Goal: Information Seeking & Learning: Compare options

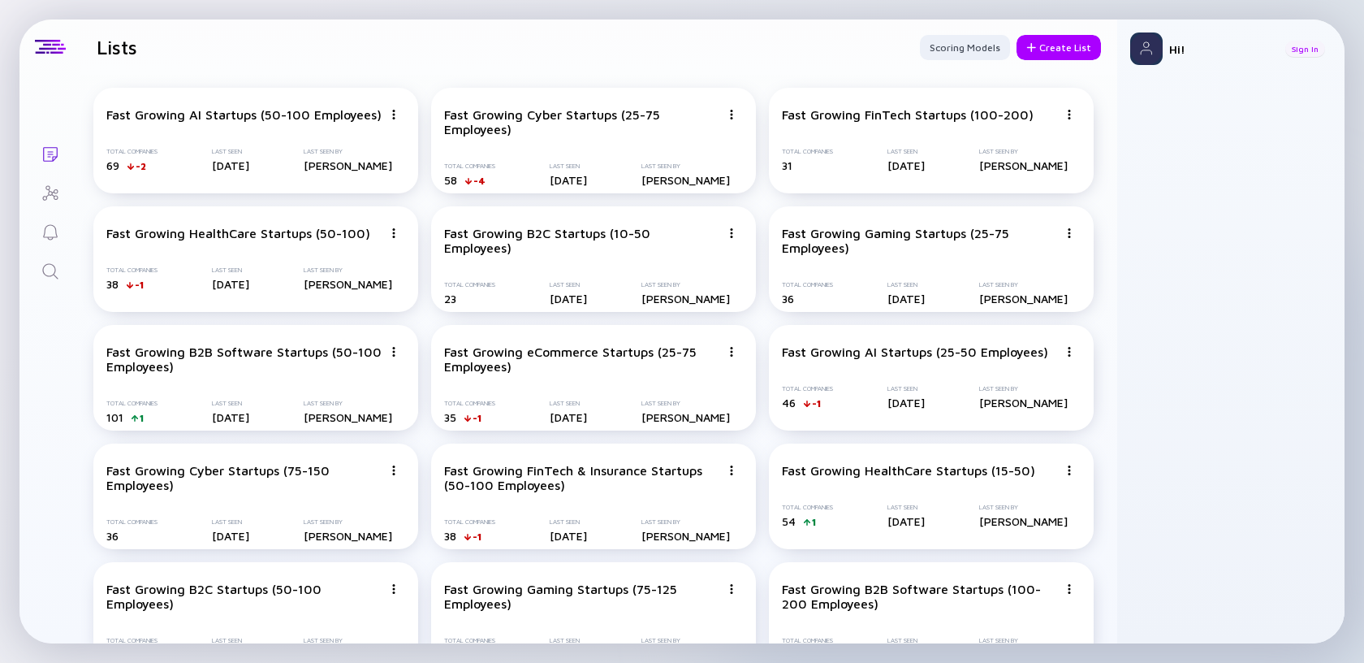
click at [1305, 49] on div "Sign In" at bounding box center [1306, 49] width 40 height 16
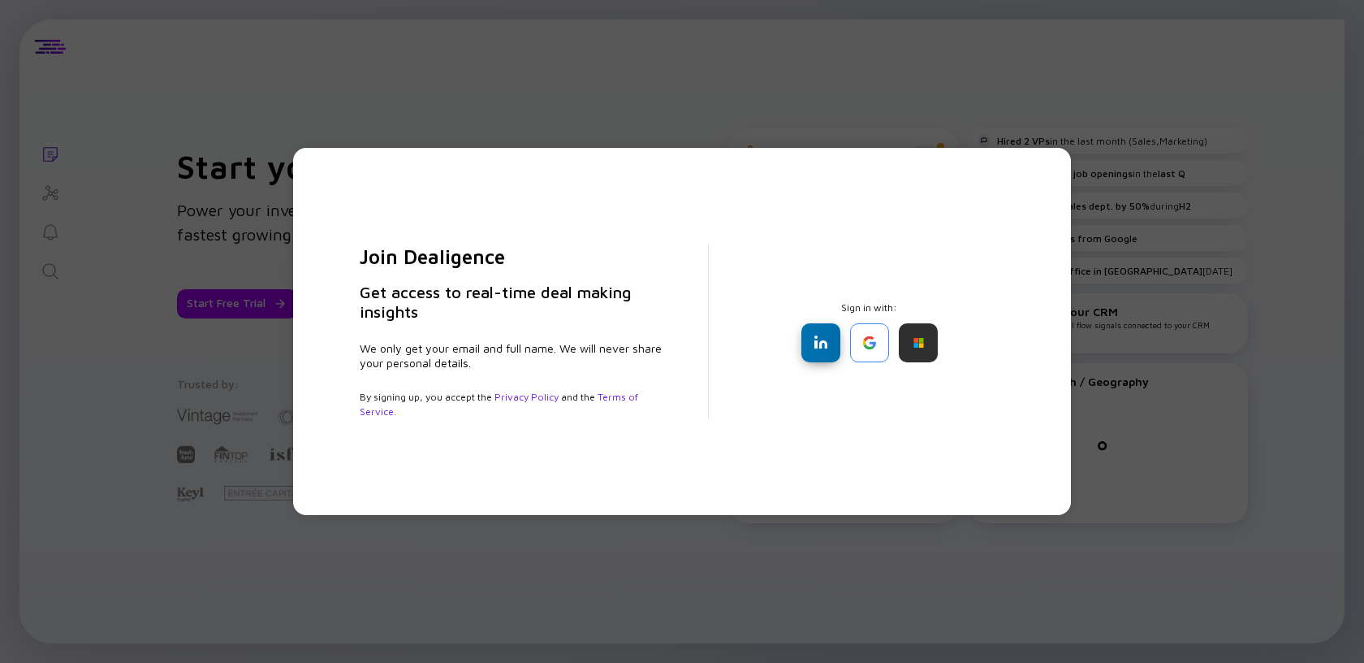
click at [807, 342] on div at bounding box center [821, 342] width 39 height 39
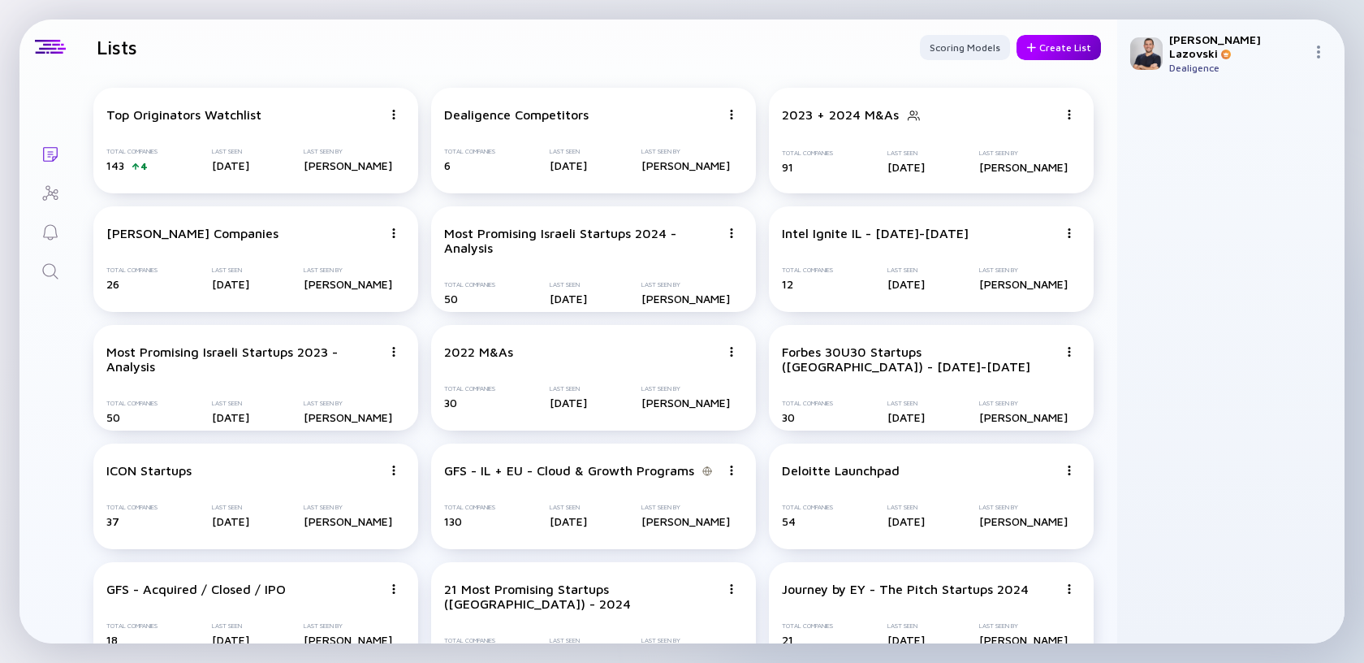
click at [1060, 46] on div "Create List" at bounding box center [1059, 47] width 84 height 25
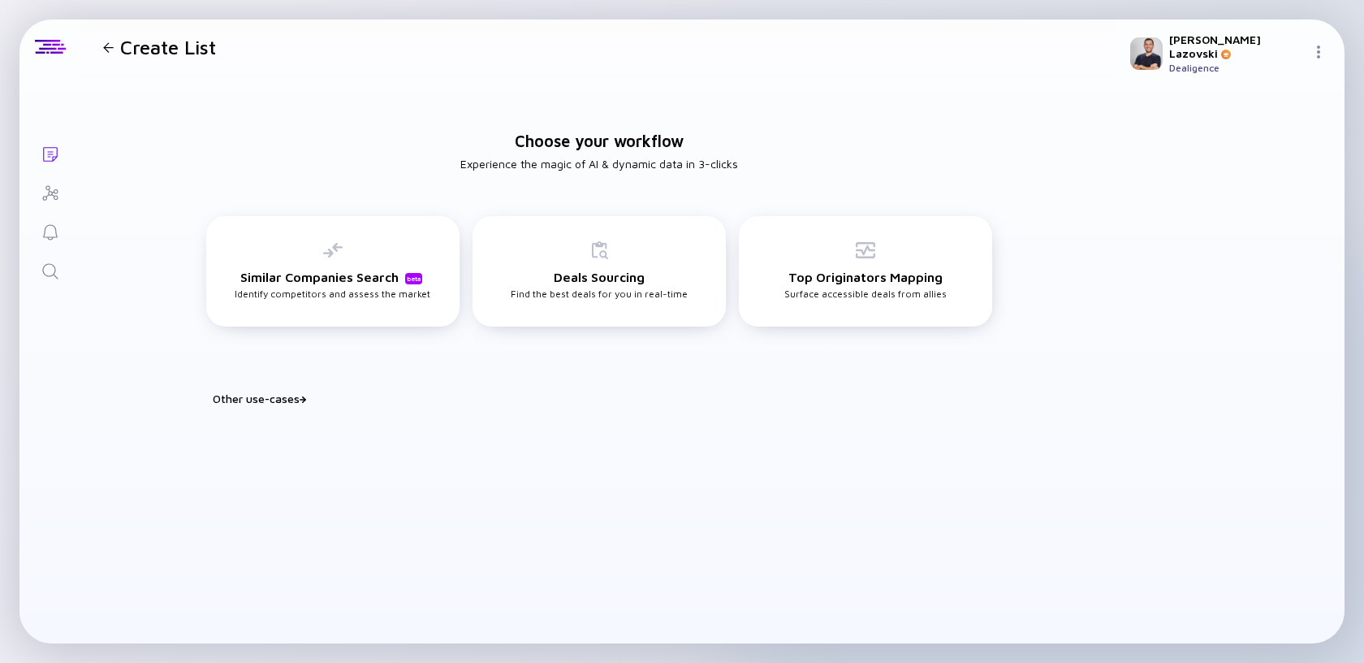
click at [290, 397] on div "Other use-cases" at bounding box center [609, 398] width 793 height 14
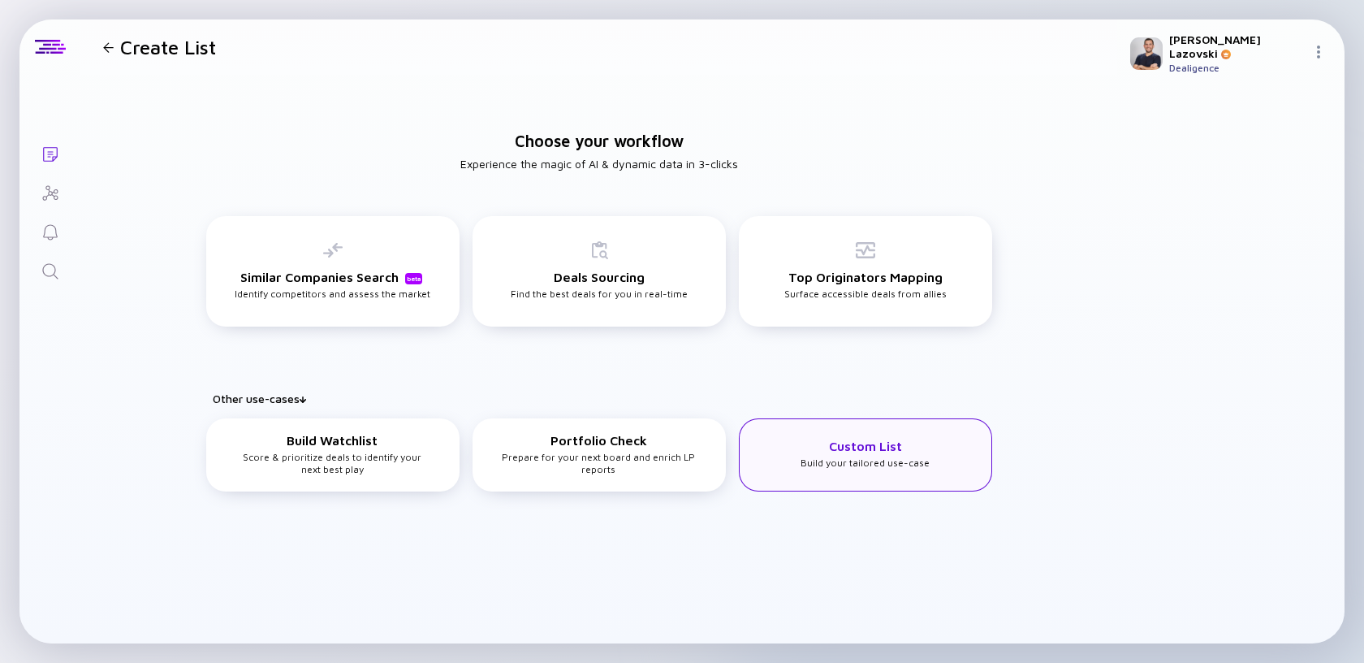
click at [880, 474] on div "Custom List Build your tailored use-case" at bounding box center [865, 454] width 253 height 73
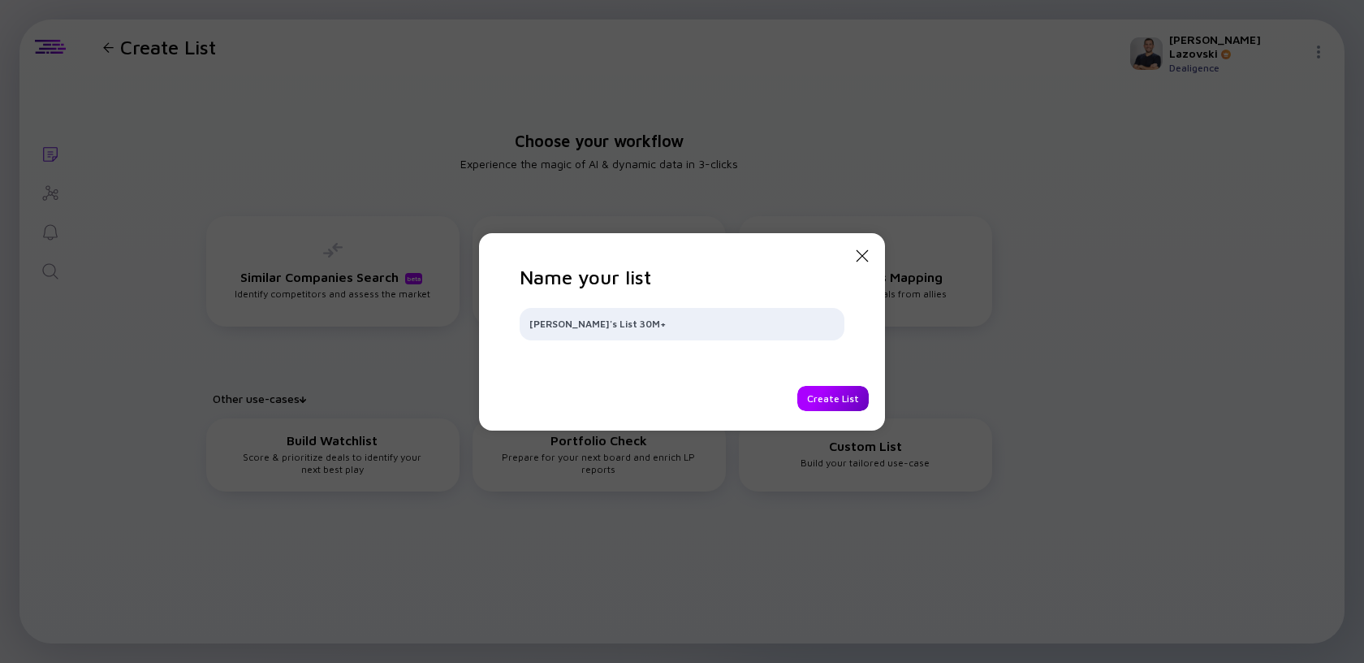
type input "[PERSON_NAME]'s List 30M+"
click at [814, 395] on div "Create List" at bounding box center [833, 398] width 71 height 25
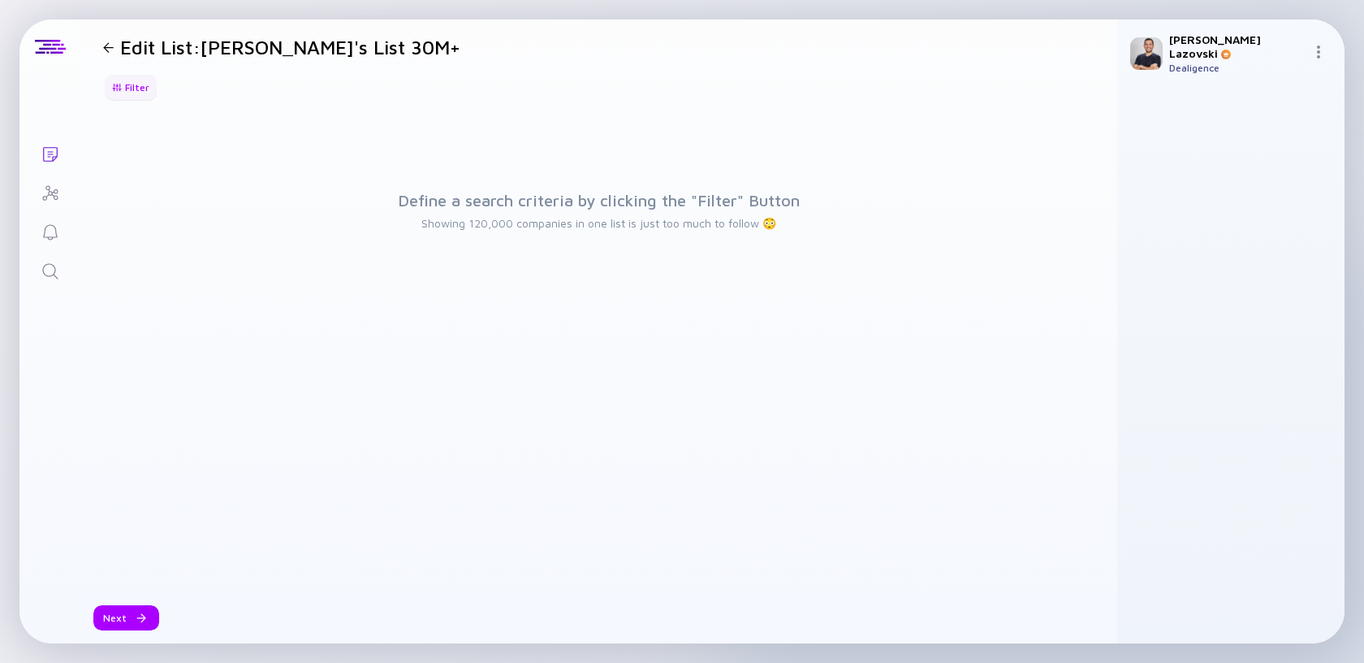
click at [137, 78] on div "Filter" at bounding box center [130, 87] width 57 height 25
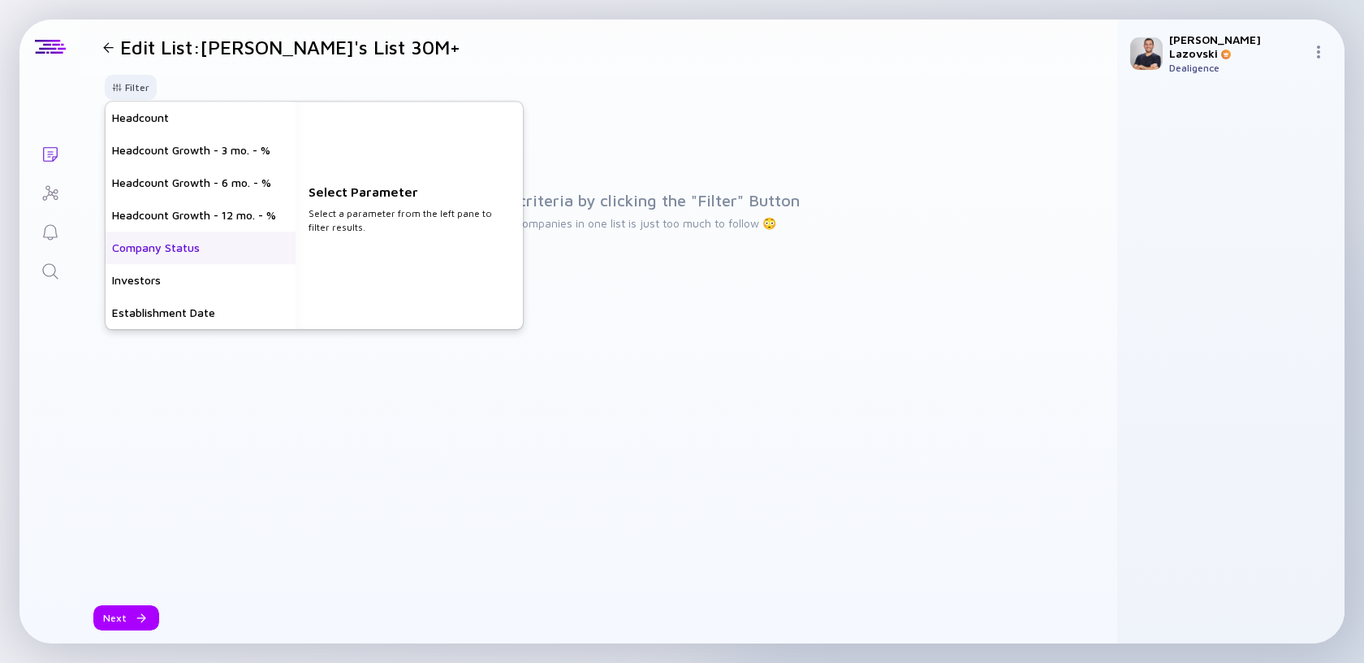
click at [172, 250] on div "Company Status" at bounding box center [201, 247] width 190 height 32
click at [339, 120] on div "Private" at bounding box center [409, 118] width 227 height 32
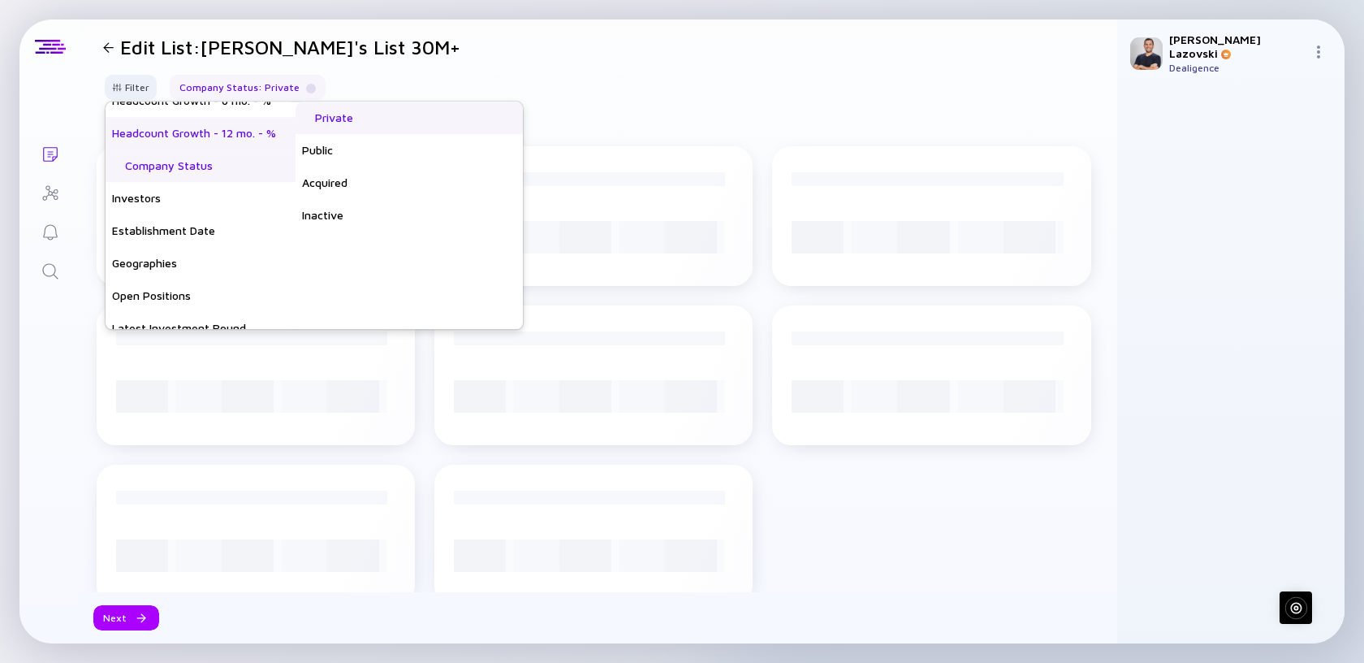
scroll to position [84, 0]
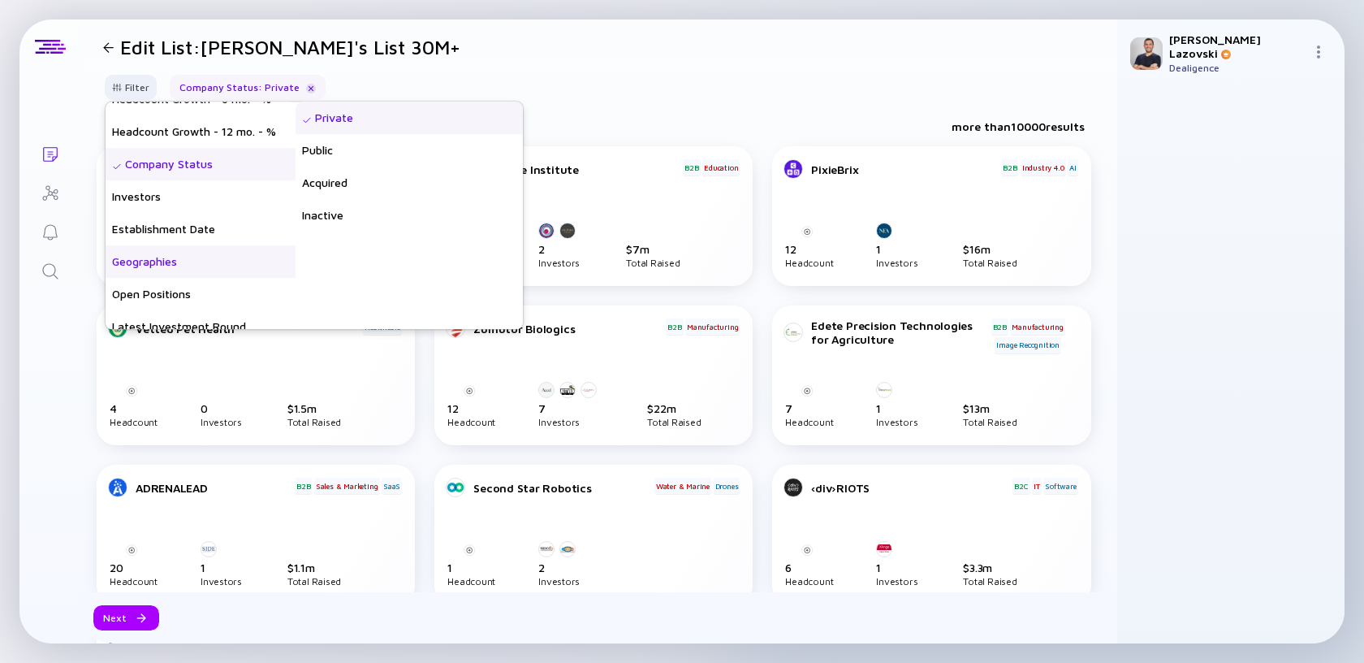
click at [205, 270] on div "Geographies" at bounding box center [201, 261] width 190 height 32
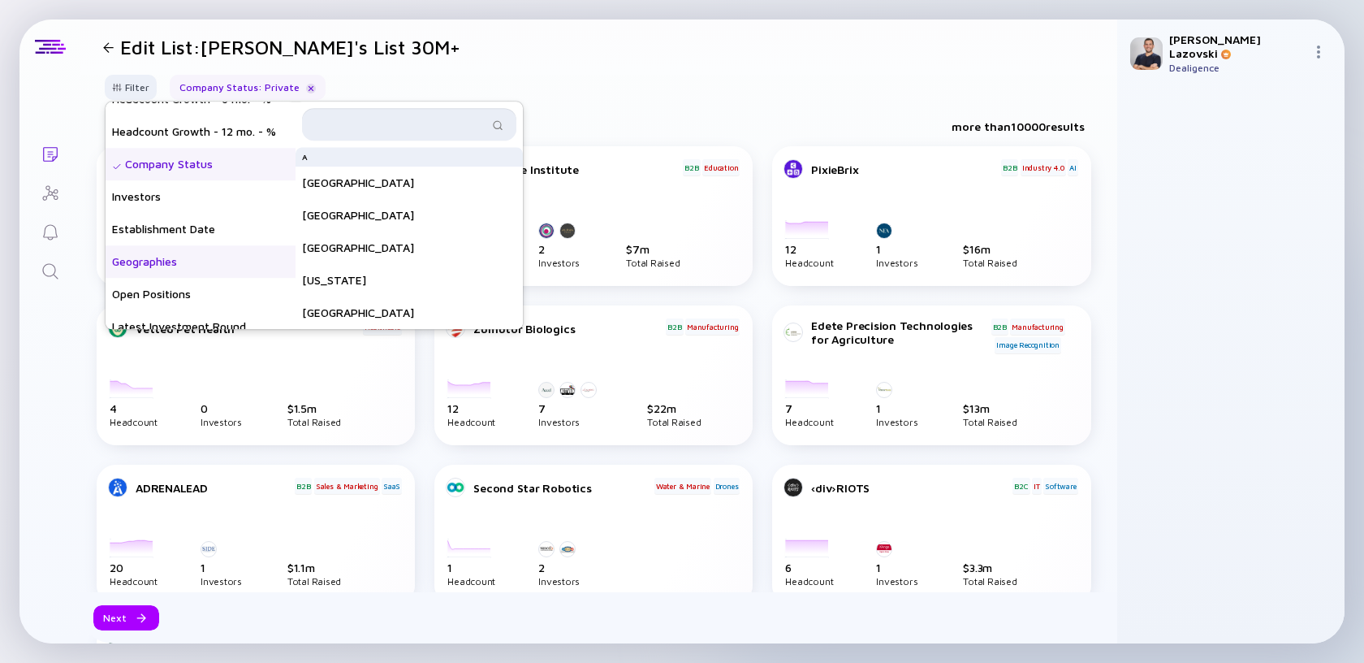
click at [419, 124] on input "text" at bounding box center [400, 124] width 176 height 16
type input "o"
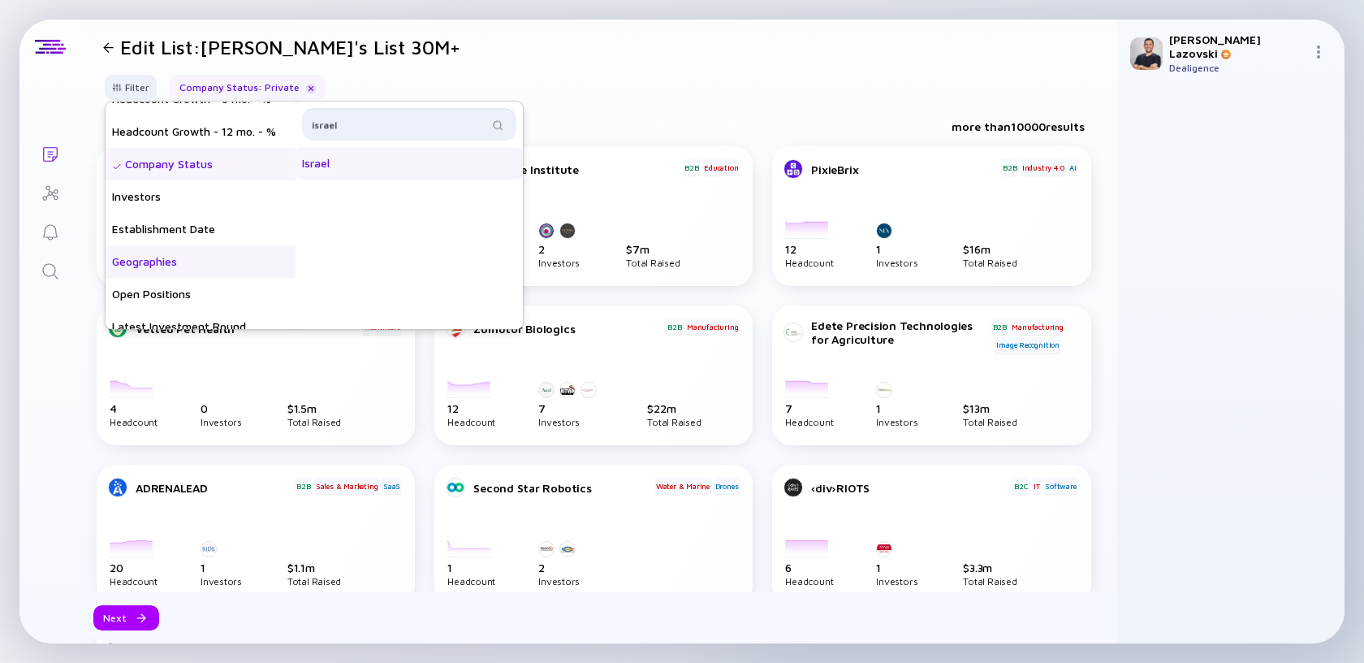
type input "israel"
click at [403, 171] on div "Israel" at bounding box center [409, 163] width 227 height 32
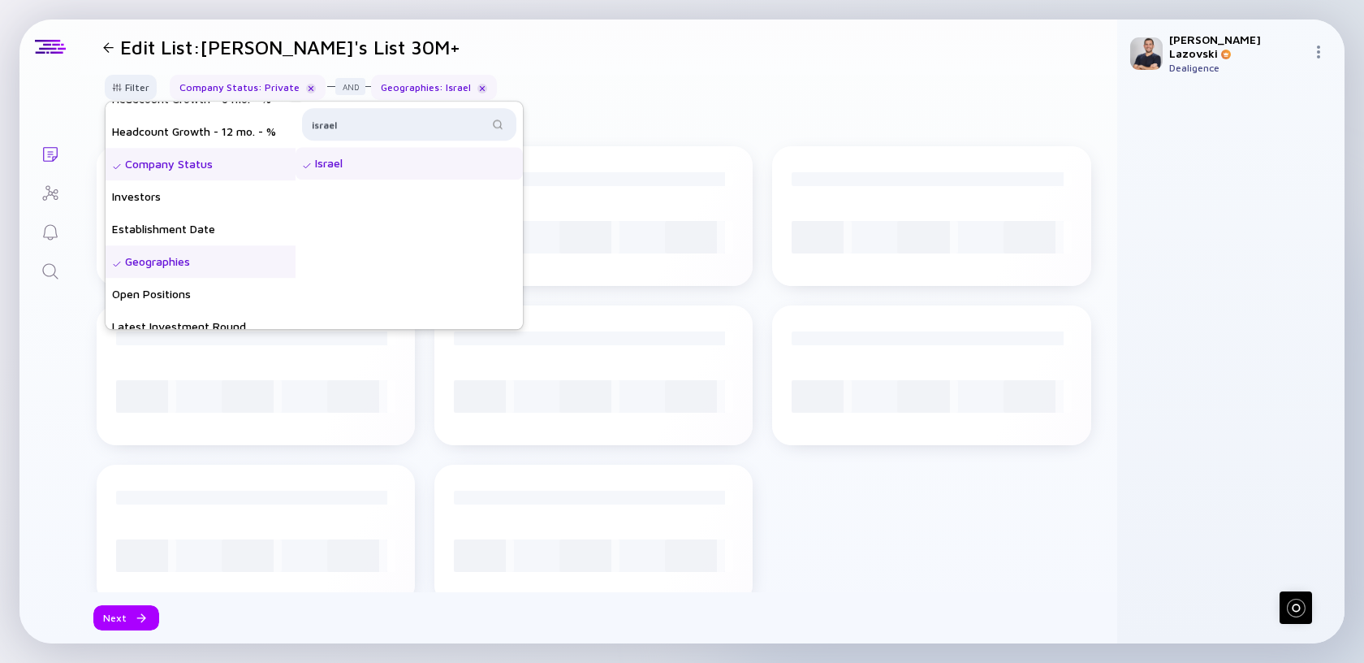
click at [660, 102] on div "Filter Headcount Headcount Growth - 3 mo. - % Headcount Growth - 6 mo. - % Head…" at bounding box center [598, 94] width 1037 height 38
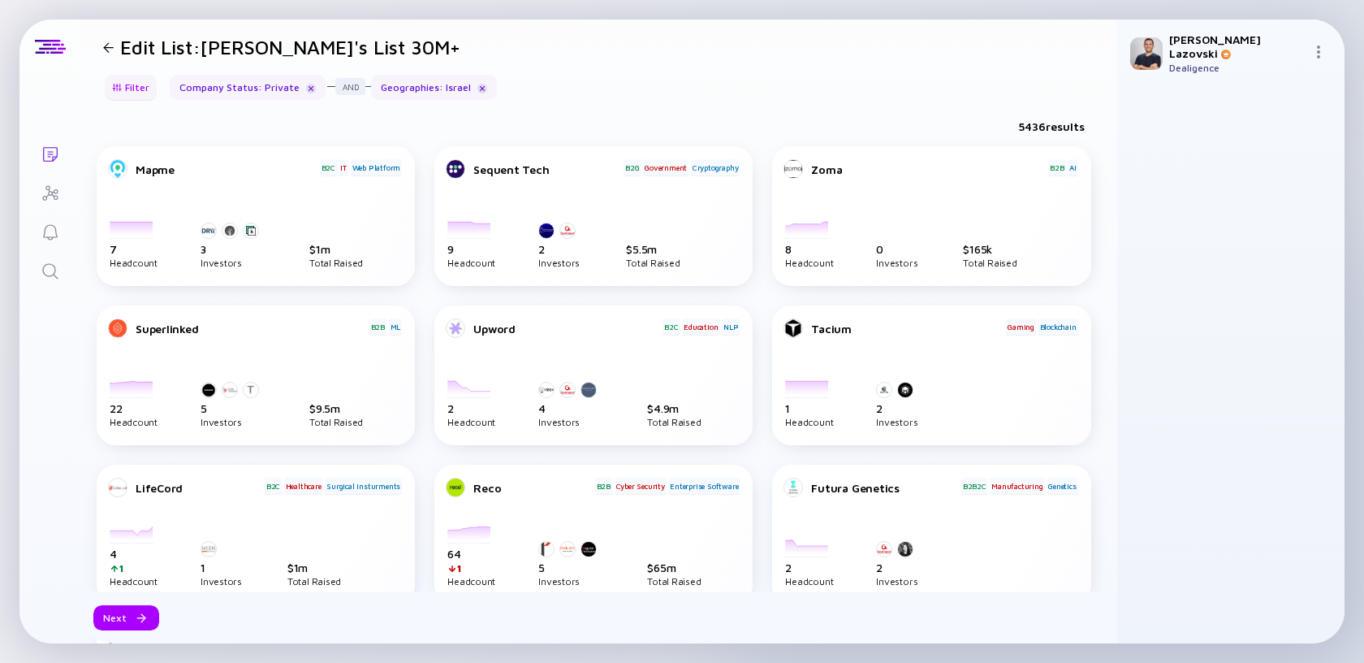
click at [135, 87] on div "Filter" at bounding box center [130, 87] width 57 height 25
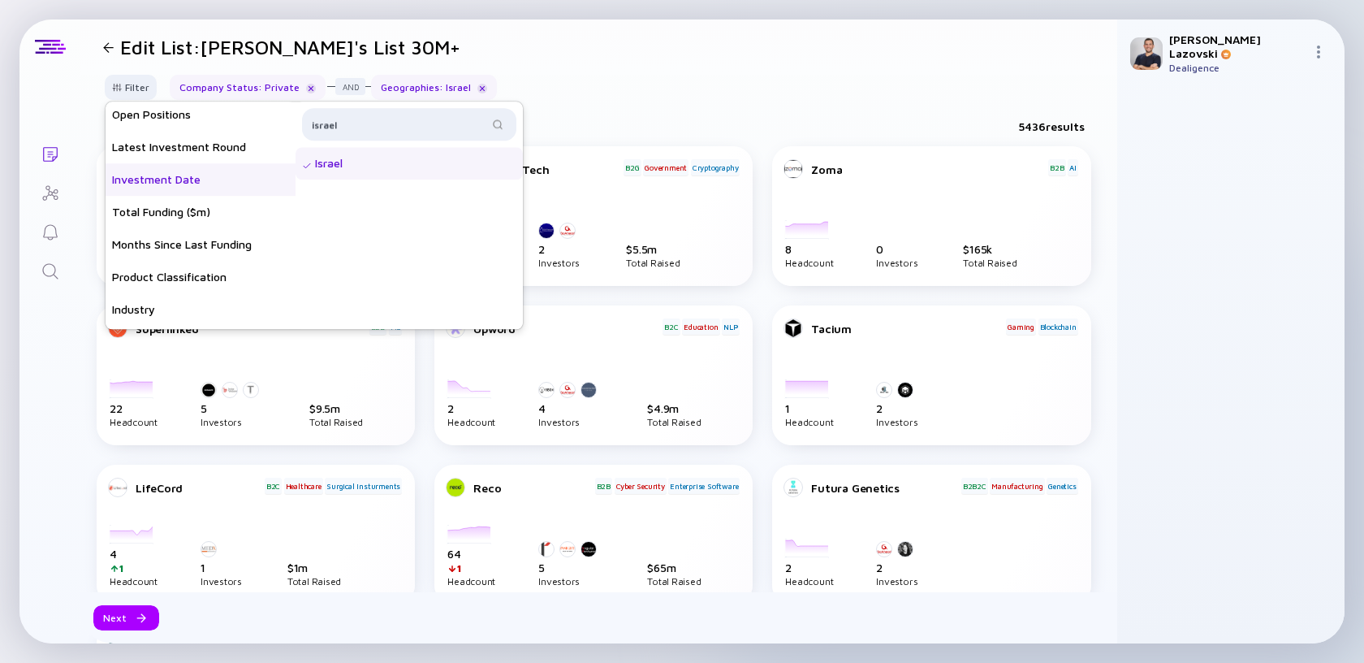
scroll to position [263, 0]
click at [159, 254] on div "Months Since Last Funding" at bounding box center [201, 244] width 190 height 32
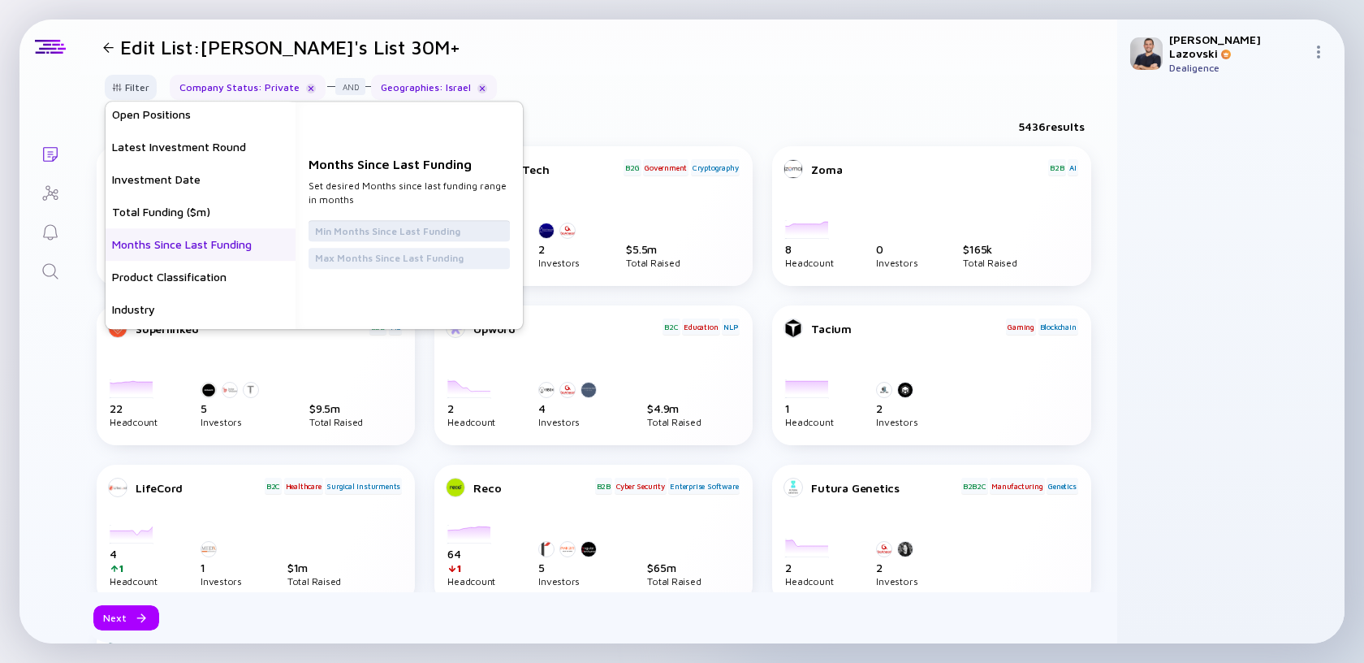
click at [364, 228] on input "text" at bounding box center [409, 231] width 188 height 16
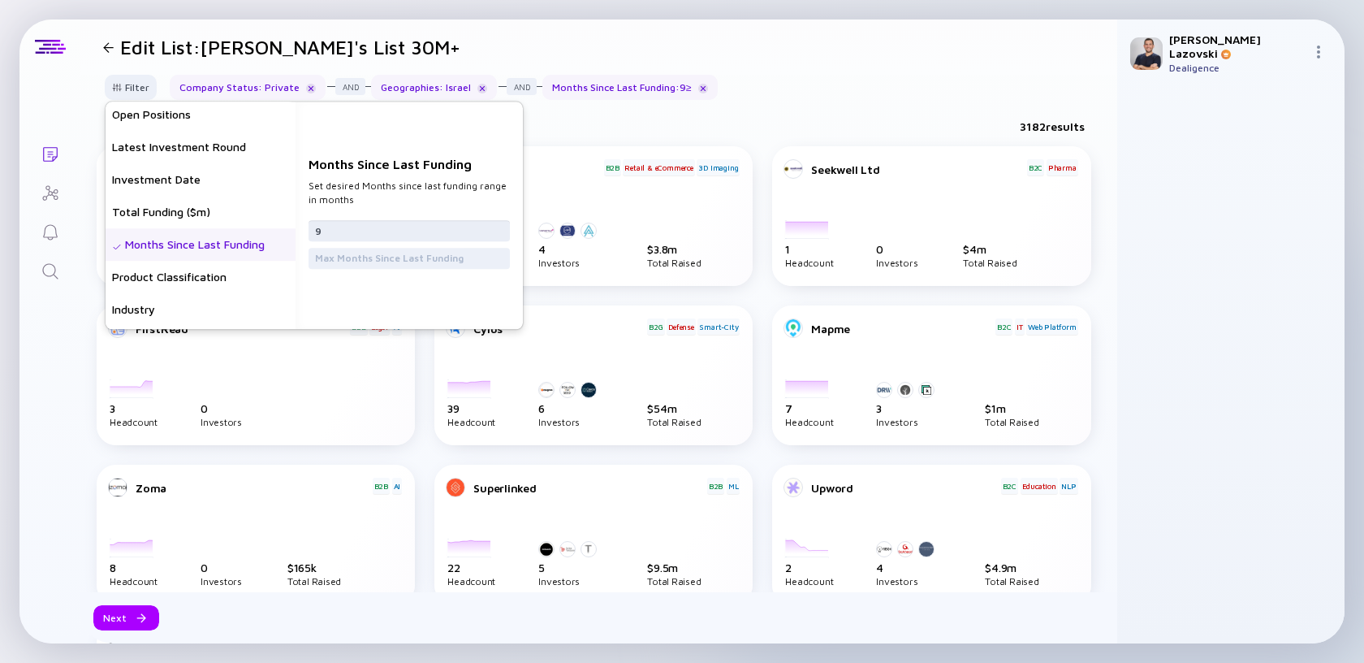
type input "9"
click at [348, 240] on div "9" at bounding box center [409, 230] width 201 height 21
click at [348, 234] on input "9" at bounding box center [409, 231] width 188 height 16
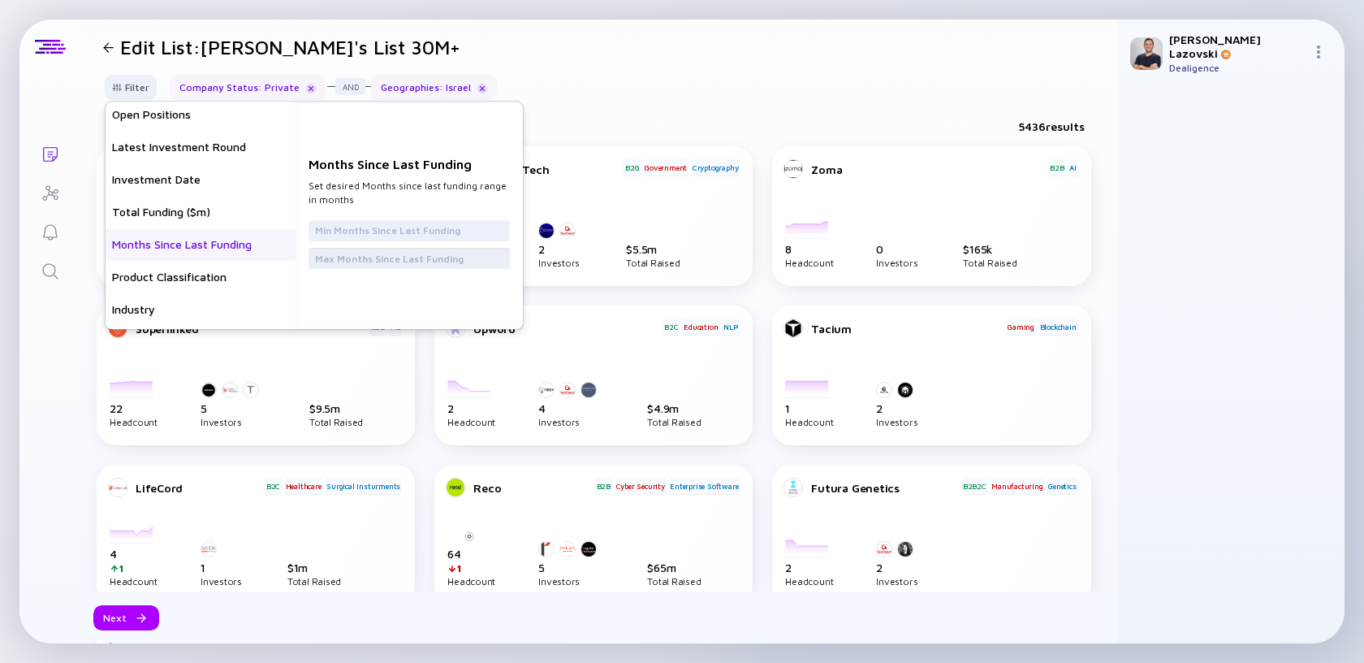
click at [348, 259] on input "text" at bounding box center [409, 258] width 188 height 16
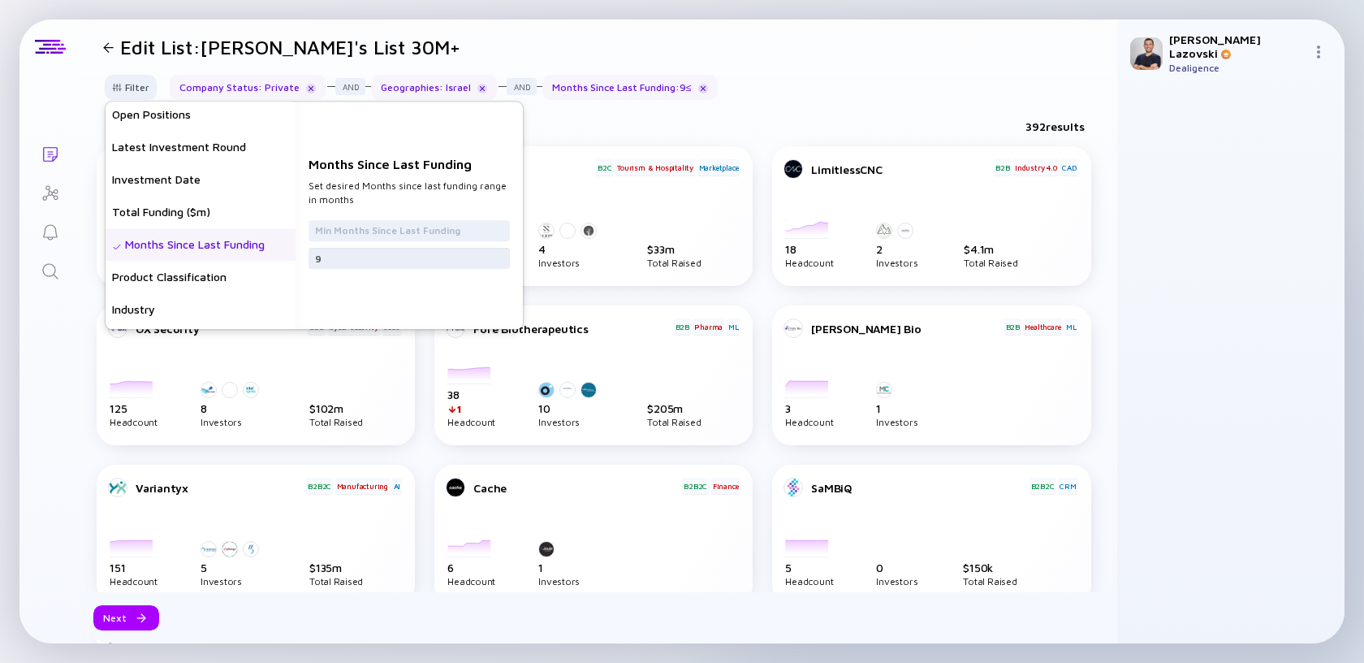
click at [348, 256] on input "9" at bounding box center [409, 258] width 188 height 16
type input "10"
click at [215, 208] on div "Total Funding ($m)" at bounding box center [201, 212] width 190 height 32
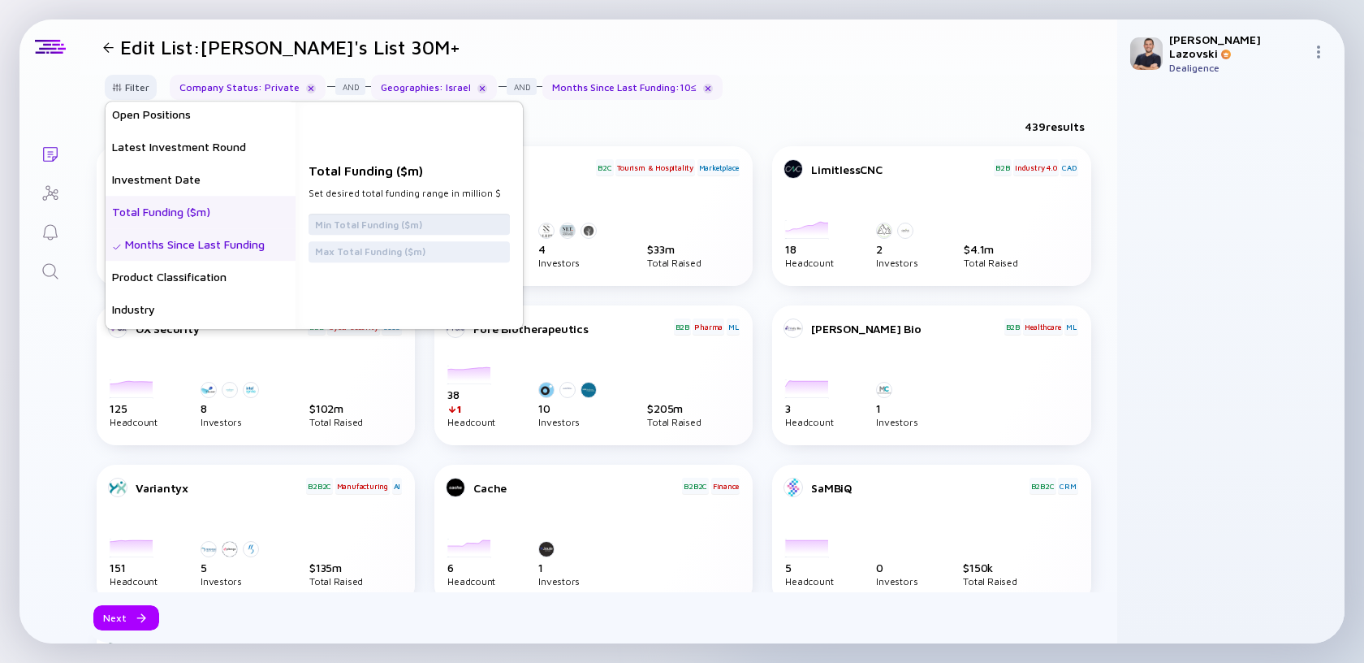
click at [392, 223] on input "text" at bounding box center [409, 224] width 188 height 16
click at [625, 130] on div "439 results" at bounding box center [598, 129] width 1037 height 33
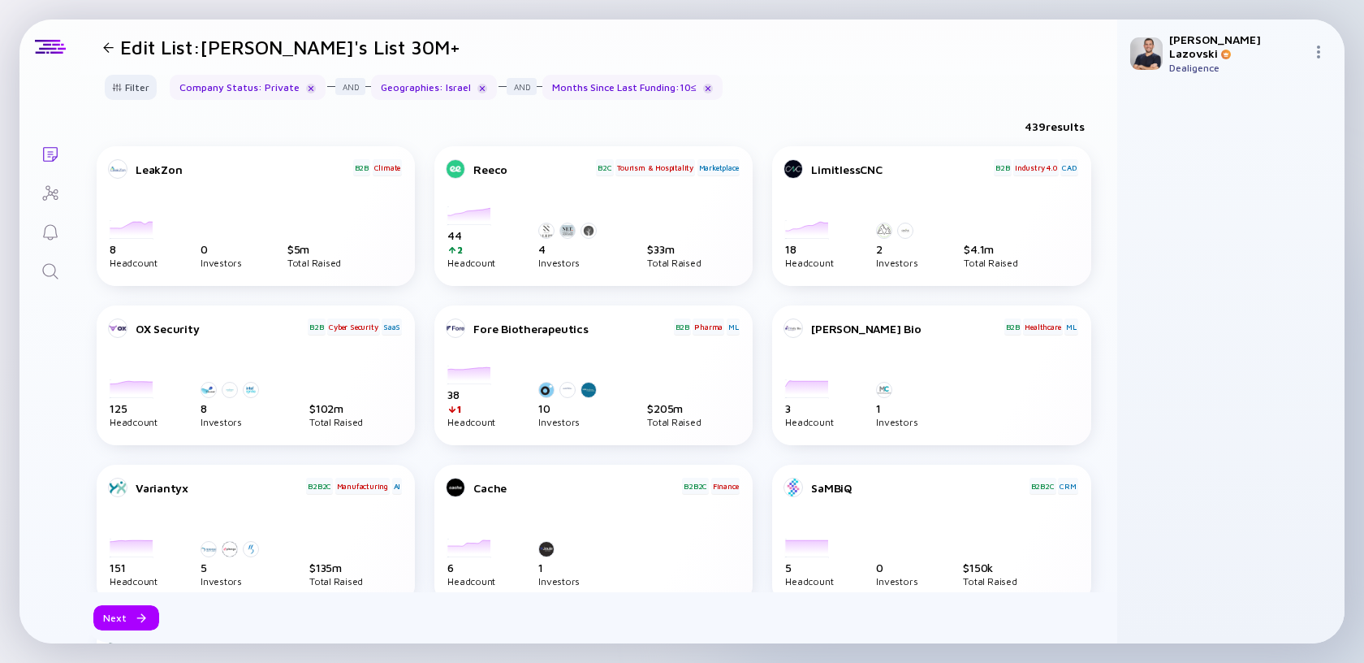
click at [125, 631] on div "Next" at bounding box center [598, 617] width 1037 height 51
click at [129, 619] on div "Next" at bounding box center [126, 617] width 66 height 25
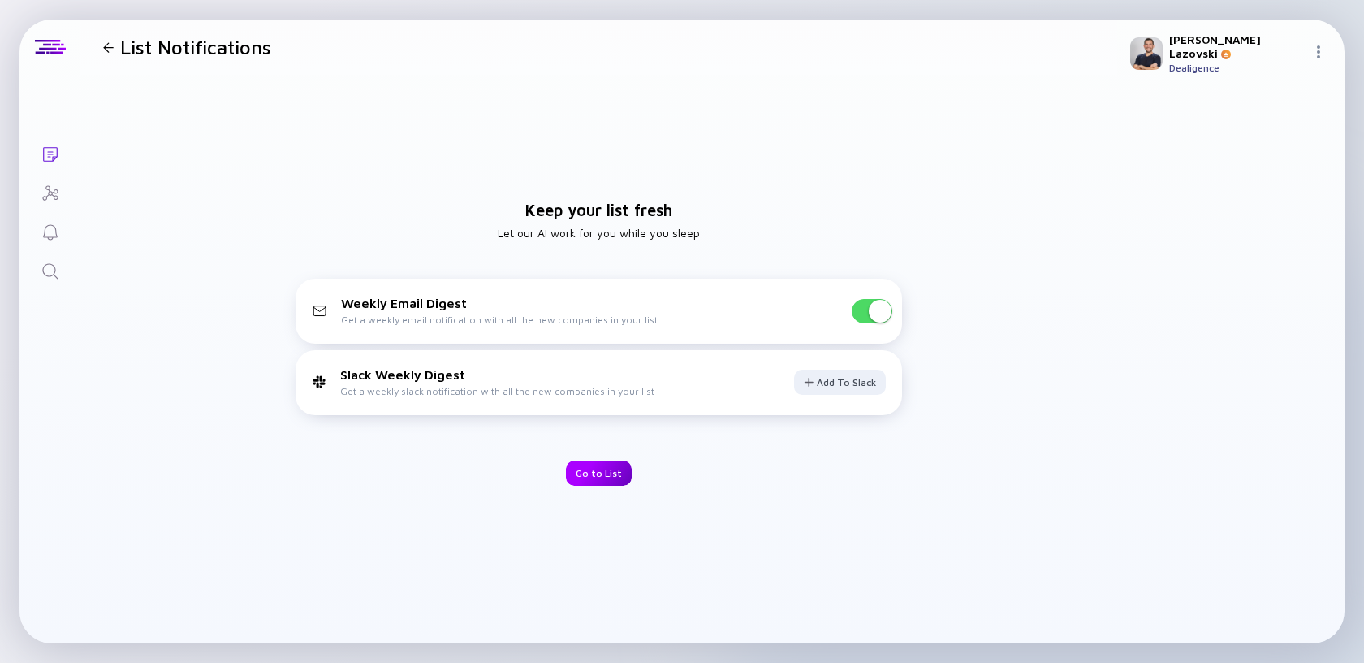
click at [597, 473] on div "Go to List" at bounding box center [599, 473] width 66 height 25
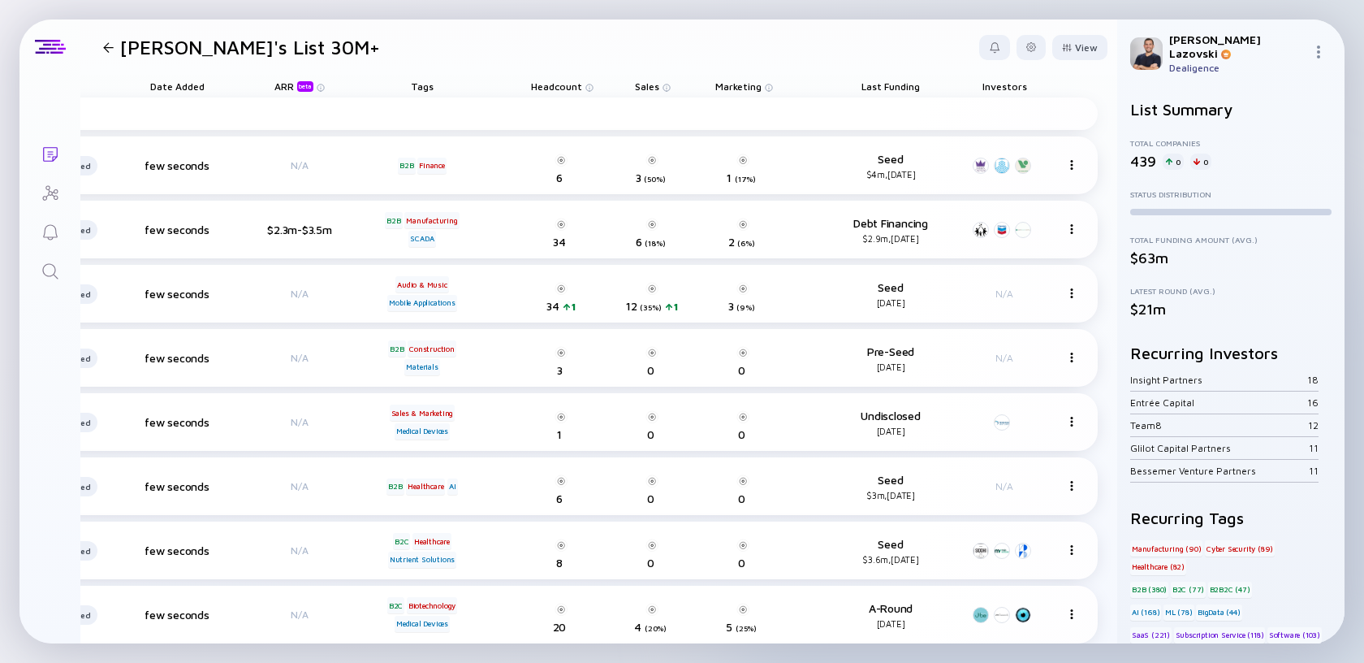
scroll to position [0, 413]
click at [884, 90] on span "Last Funding" at bounding box center [891, 86] width 58 height 12
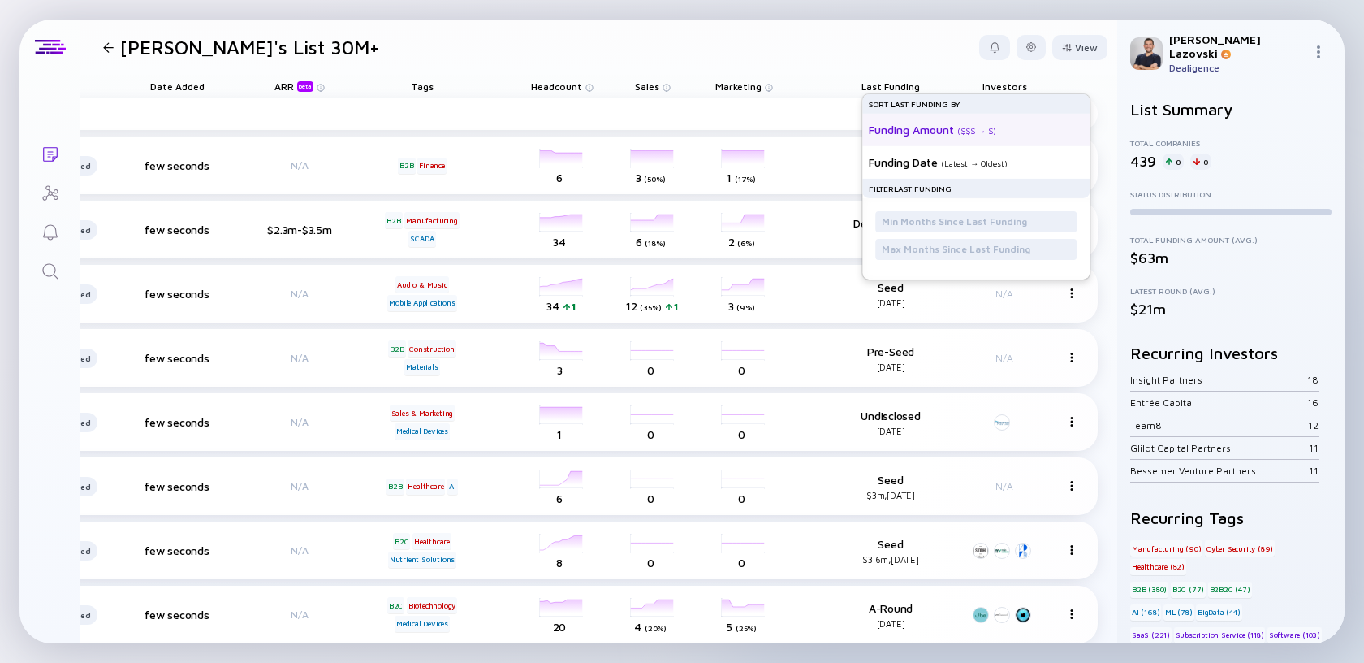
click at [898, 128] on div "Funding Amount" at bounding box center [911, 130] width 85 height 14
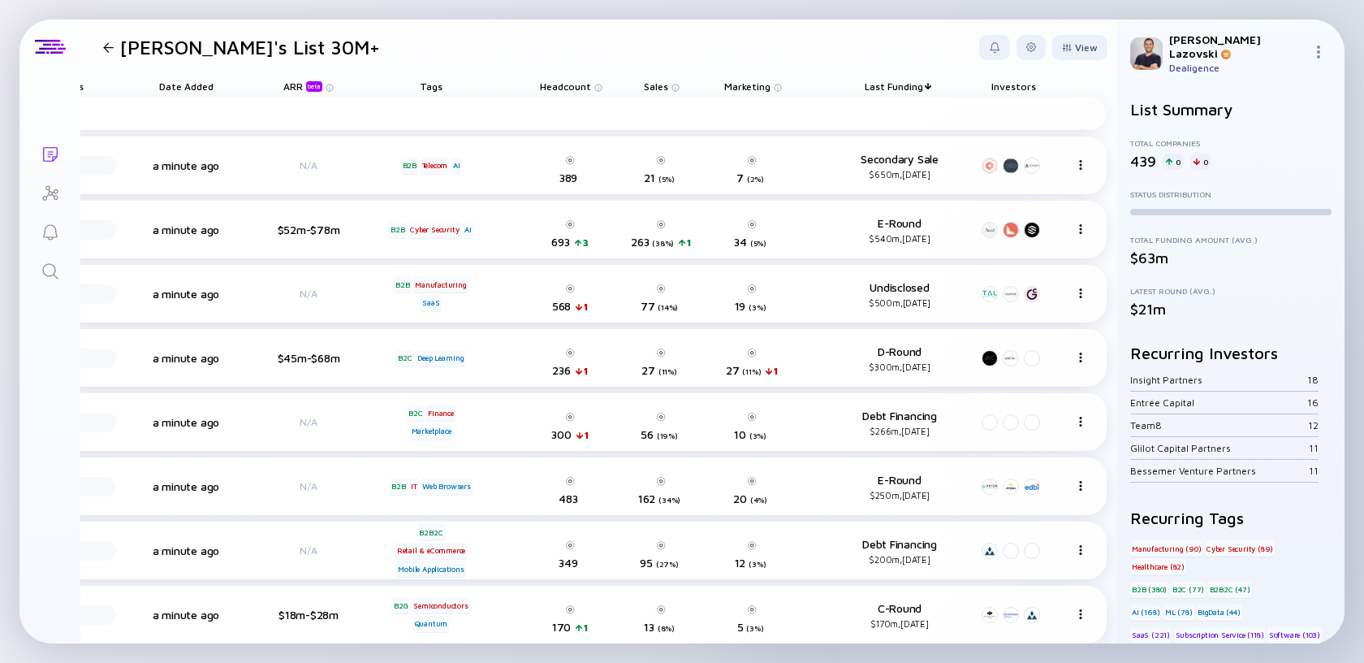
scroll to position [0, 381]
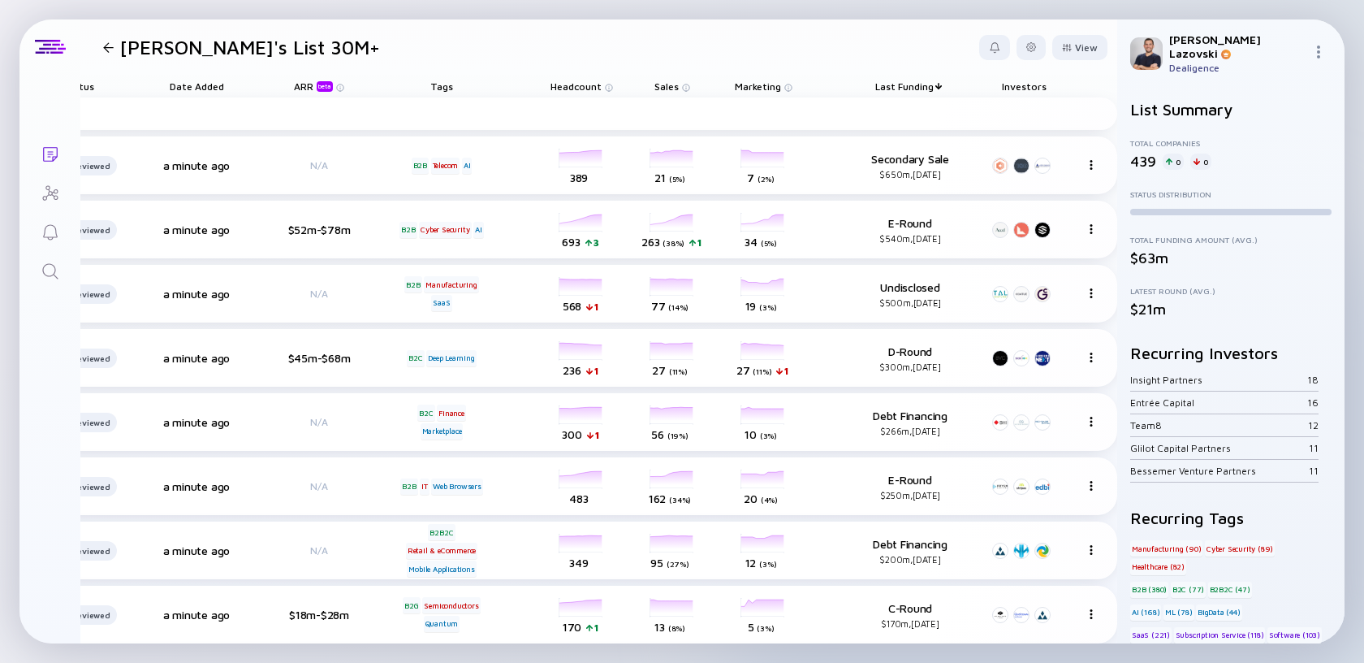
click at [901, 86] on span "Last Funding" at bounding box center [905, 86] width 58 height 12
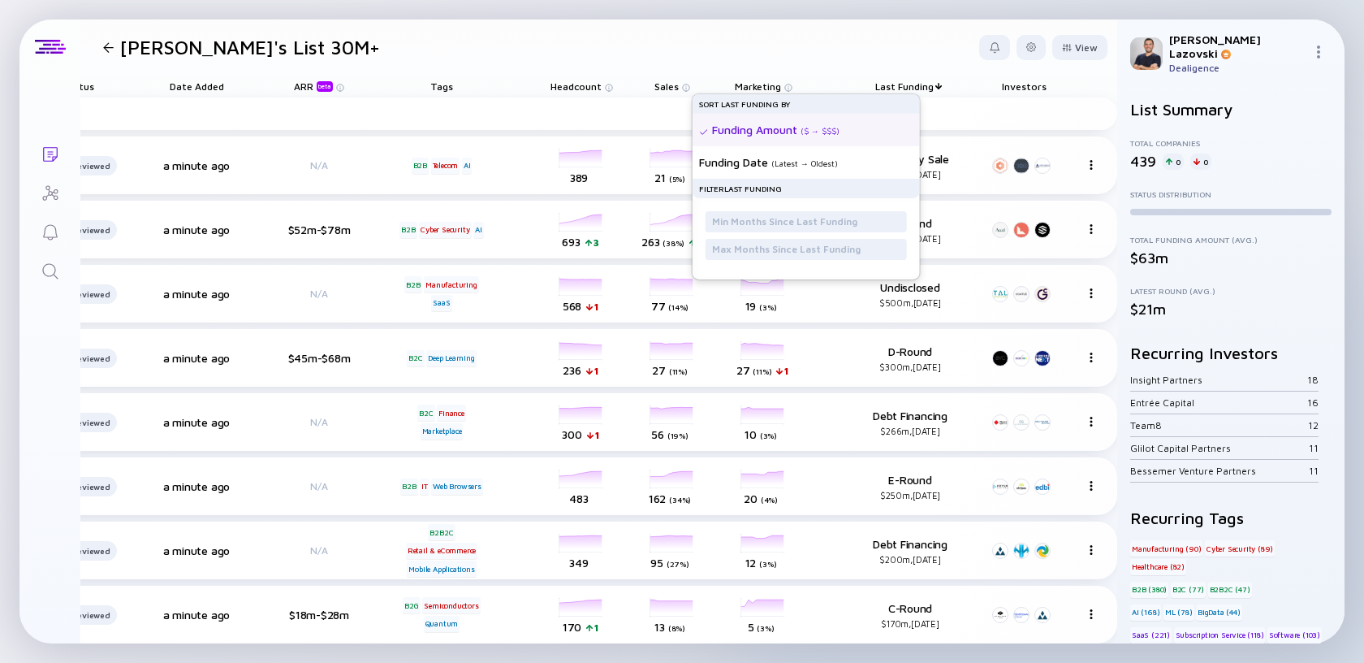
click at [847, 50] on header "Asaf's List 30M+ View" at bounding box center [598, 46] width 1037 height 55
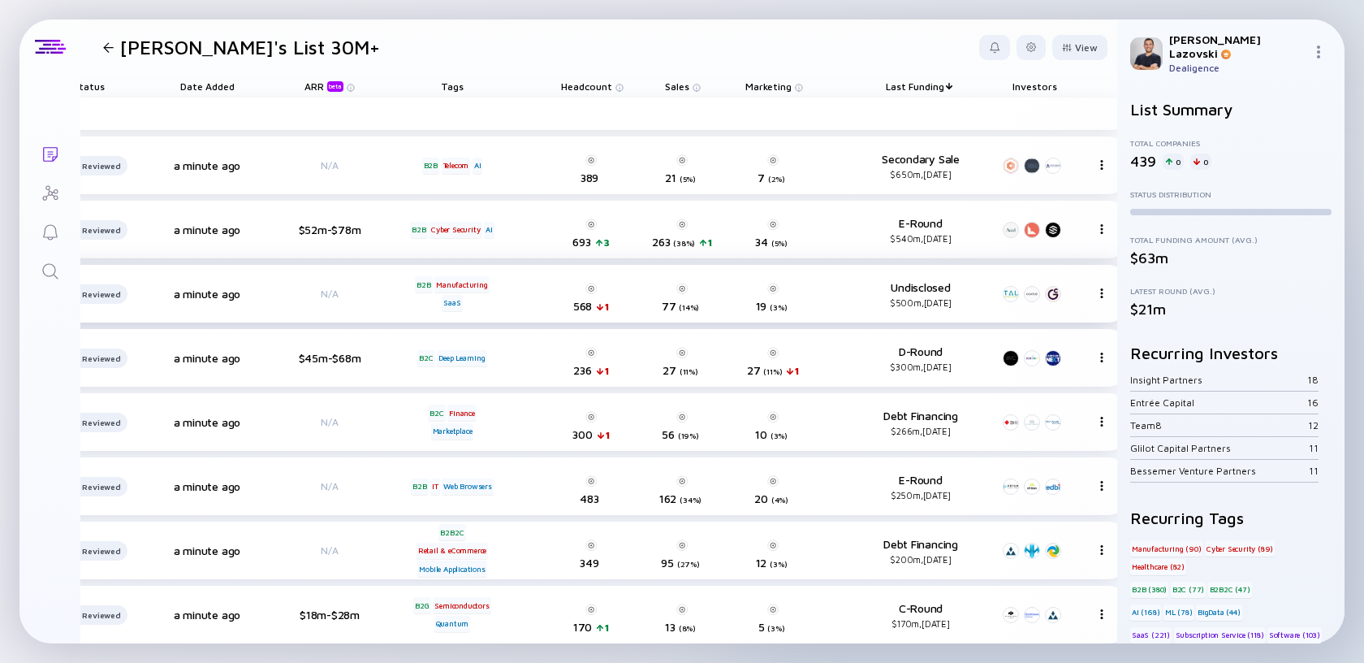
scroll to position [0, 366]
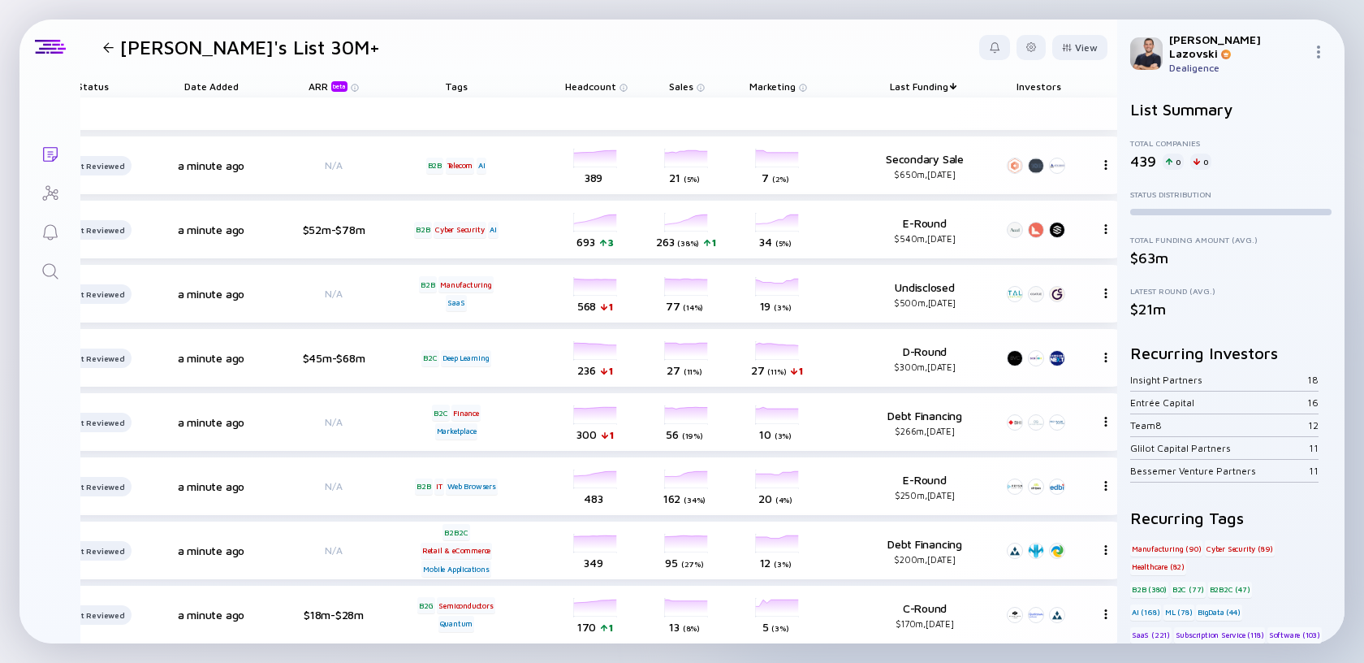
click at [923, 90] on span "Last Funding" at bounding box center [919, 86] width 58 height 12
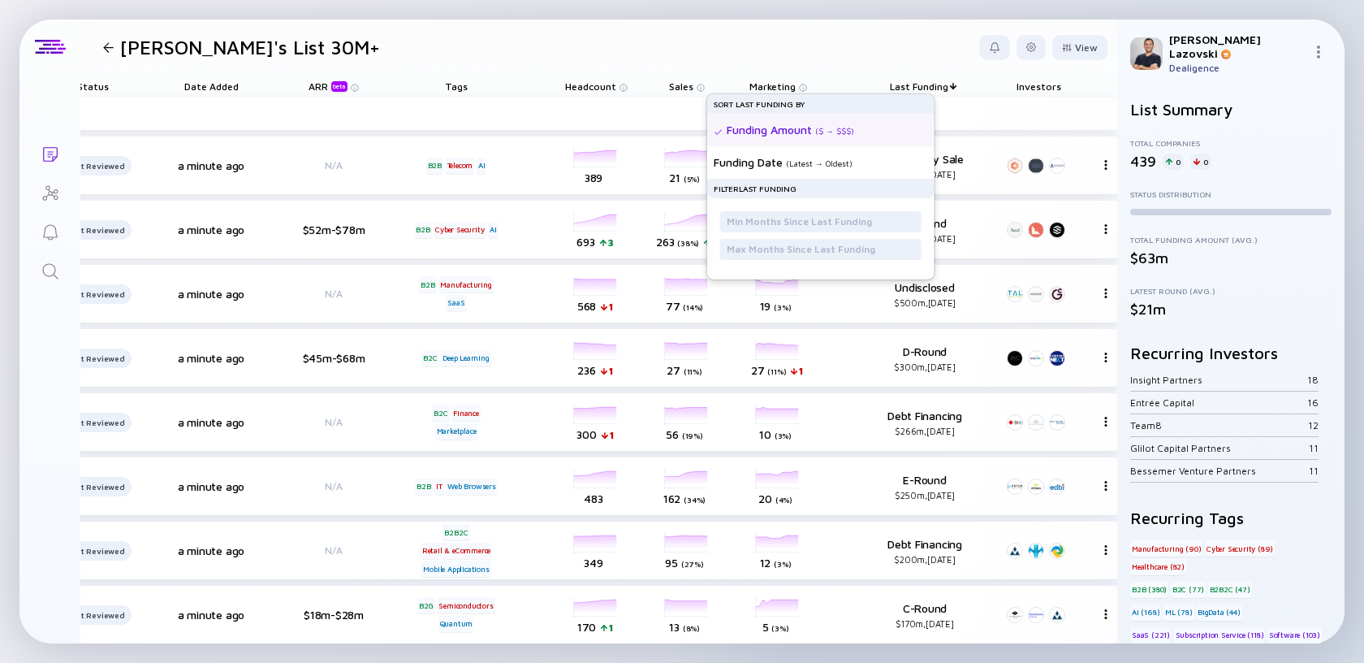
click at [887, 46] on header "Asaf's List 30M+ View" at bounding box center [598, 46] width 1037 height 55
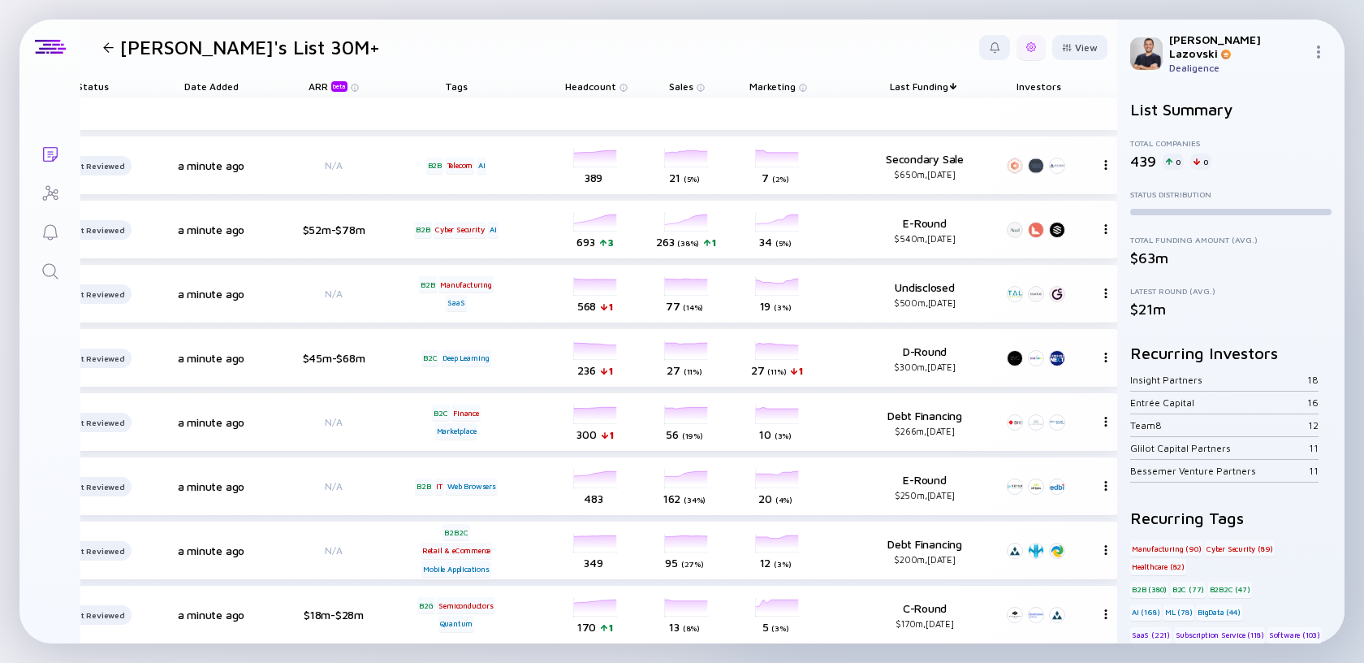
click at [1027, 47] on div at bounding box center [1032, 47] width 10 height 10
click at [801, 39] on header "Asaf's List 30M+ Export Share Duplicate List Edit Filter Edit List Name View" at bounding box center [598, 46] width 1037 height 55
click at [57, 152] on icon "Lists" at bounding box center [50, 154] width 15 height 15
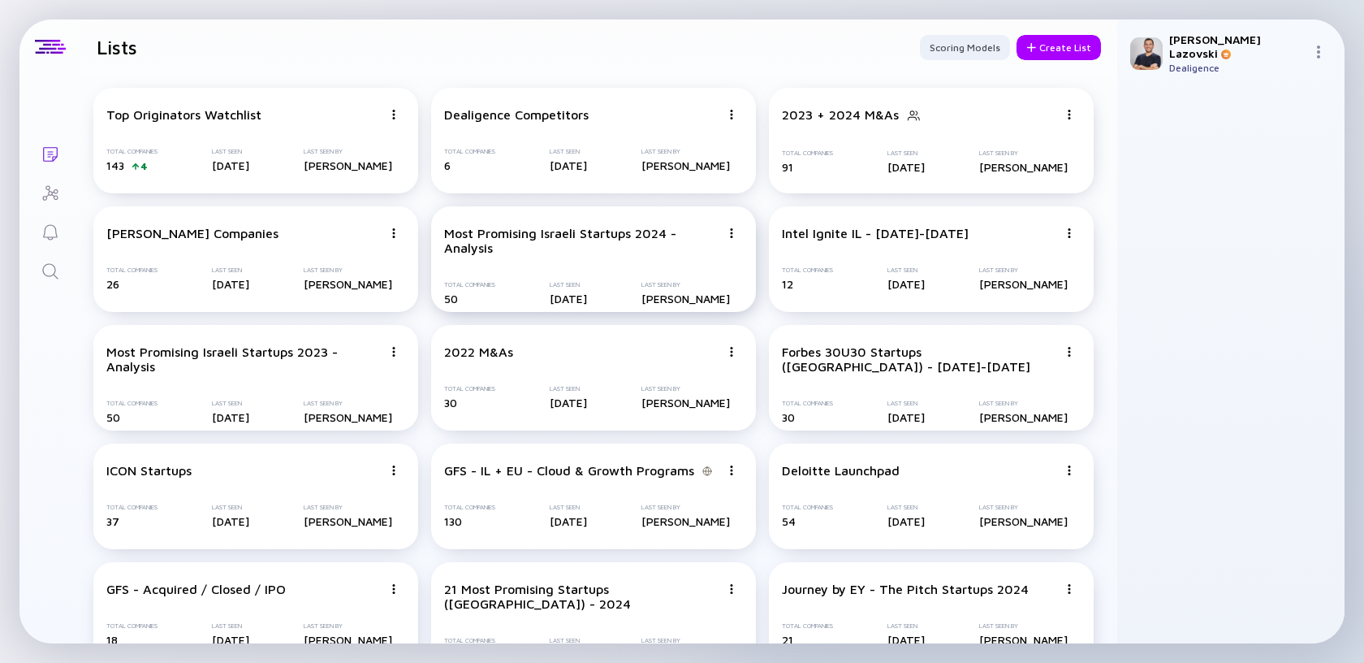
click at [734, 235] on img at bounding box center [732, 233] width 10 height 10
click at [719, 66] on header "Lists Scoring Models Create List" at bounding box center [598, 46] width 1037 height 55
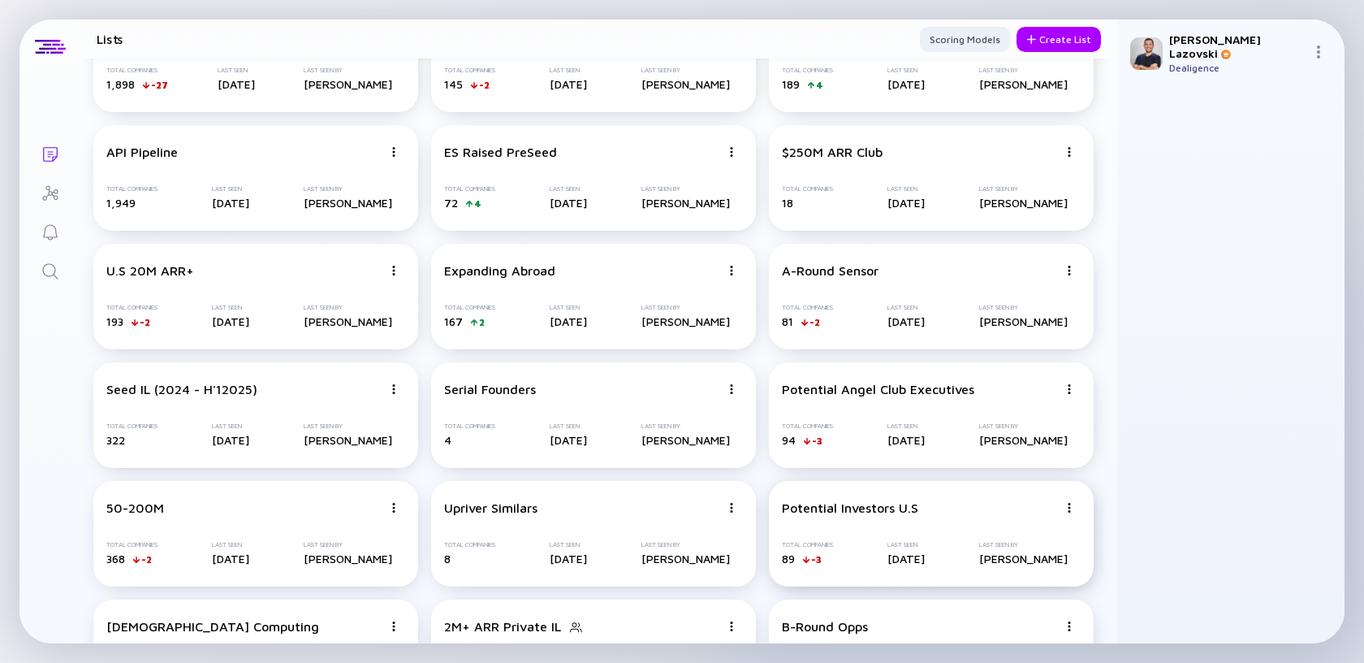
scroll to position [2874, 0]
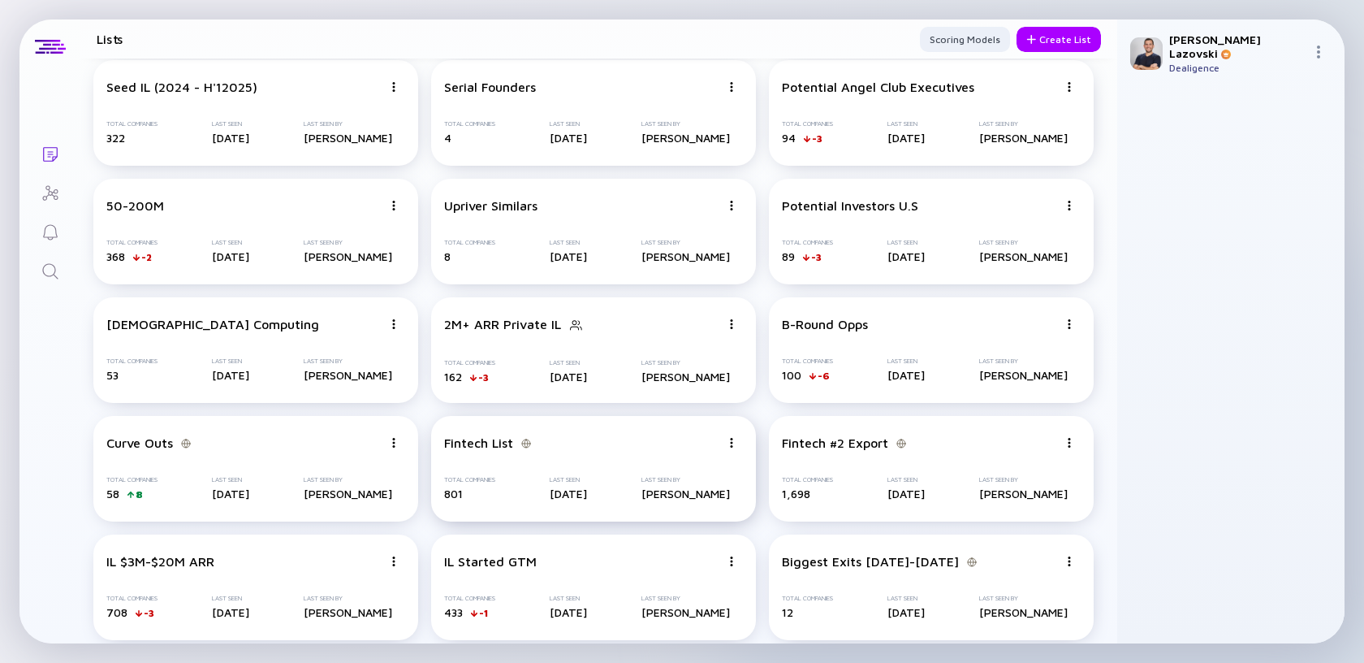
click at [610, 446] on div "Fintech List" at bounding box center [582, 442] width 276 height 15
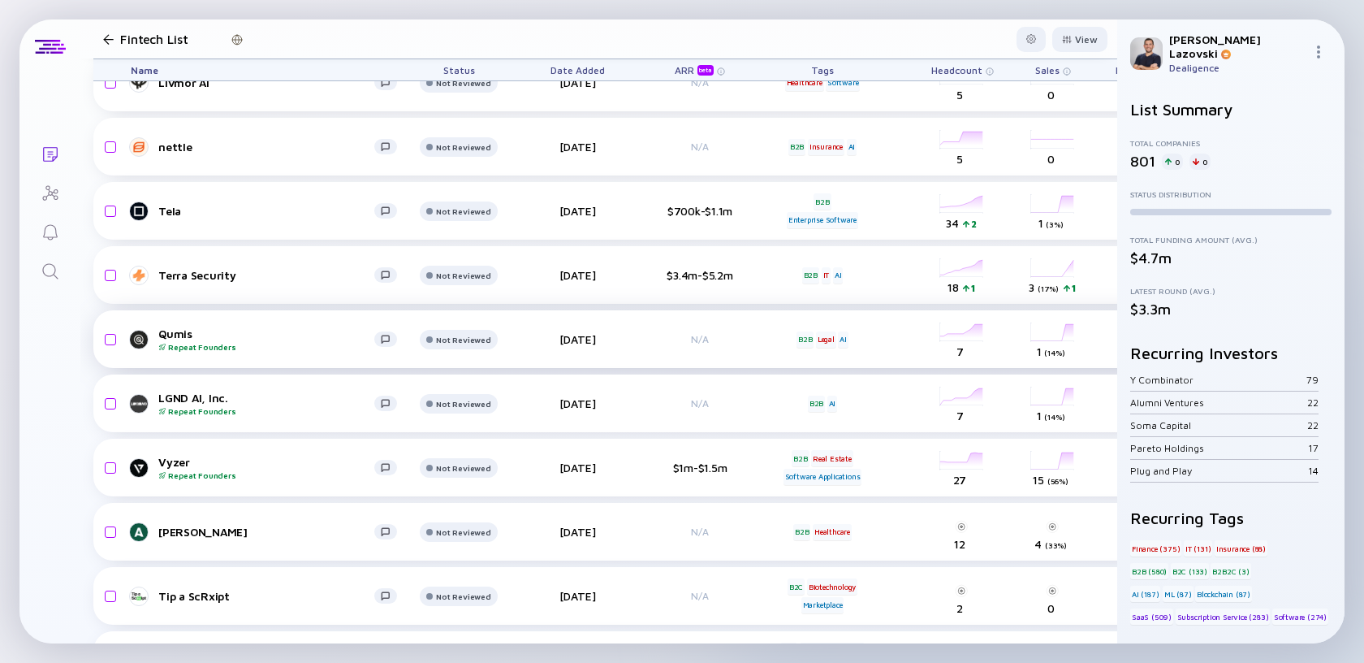
scroll to position [361, 0]
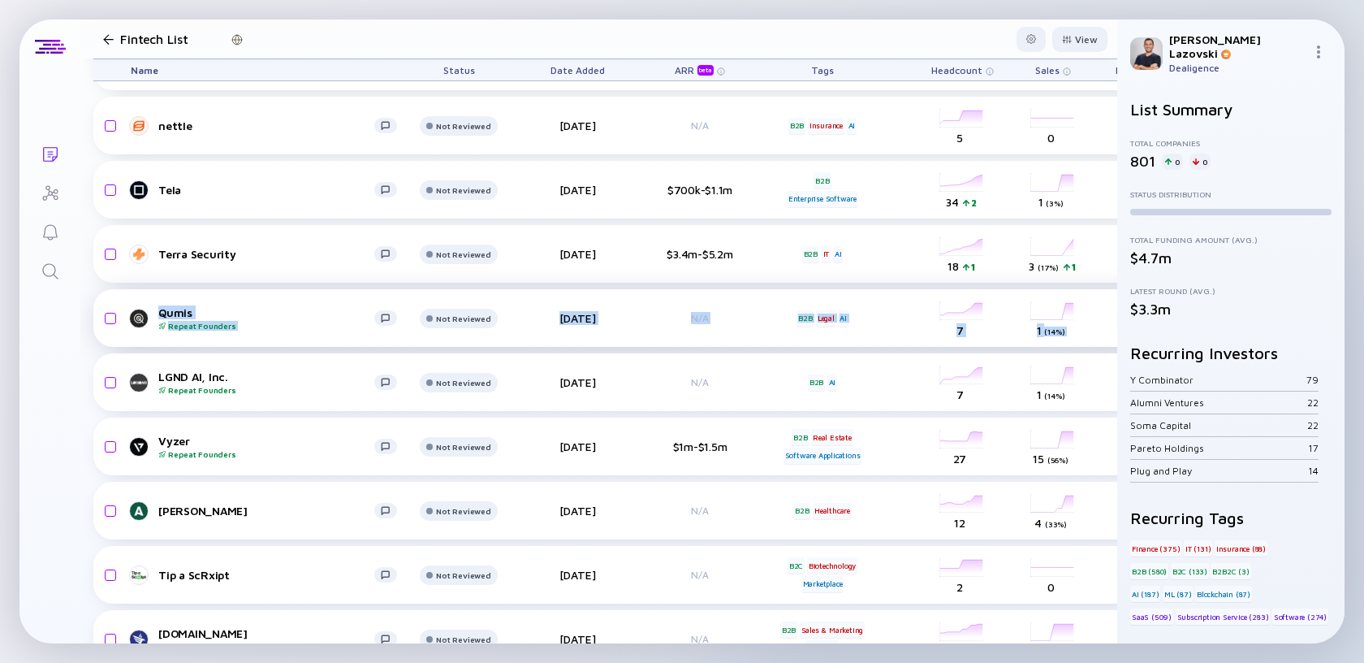
drag, startPoint x: 49, startPoint y: 334, endPoint x: 240, endPoint y: 331, distance: 191.7
click at [240, 331] on div "Lists Fintech List View Name Status Date Added ARR beta Tags Headcount Sales Ma…" at bounding box center [681, 331] width 1325 height 624
click at [52, 332] on div "Lists Fintech List View Name Status Date Added ARR beta Tags Headcount Sales Ma…" at bounding box center [681, 331] width 1325 height 624
click at [50, 270] on icon "Search" at bounding box center [50, 271] width 19 height 19
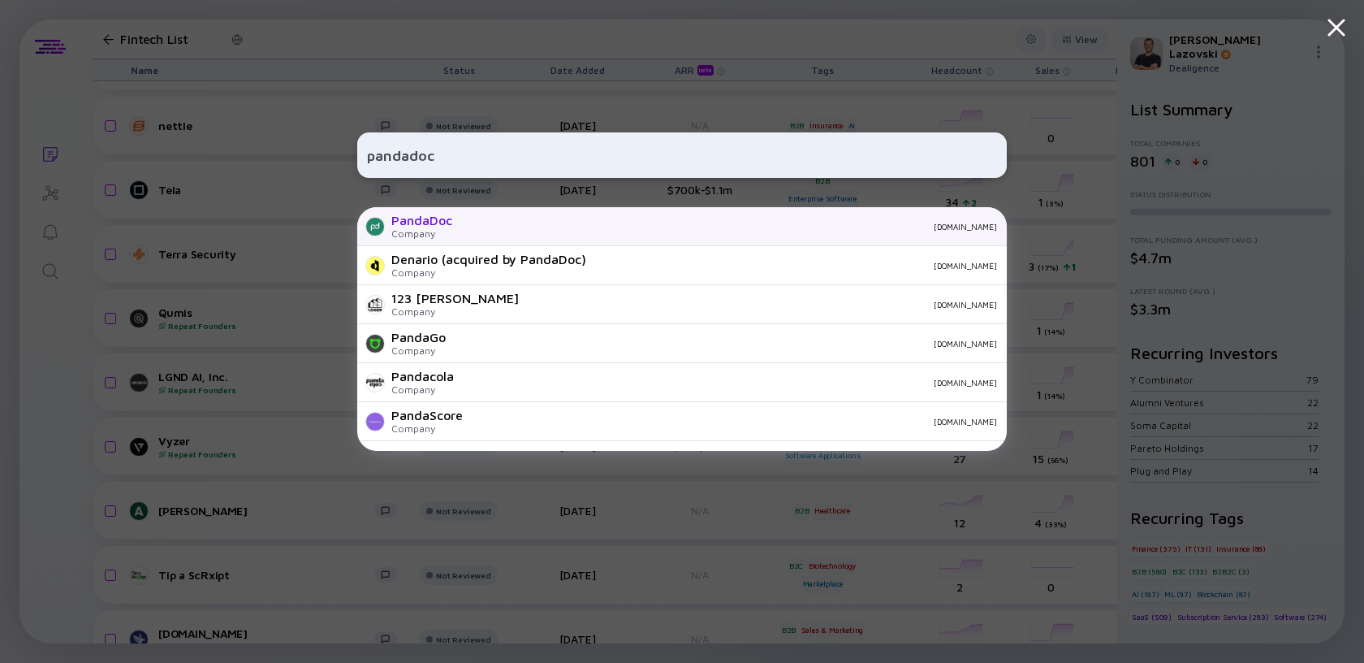
type input "pandadoc"
click at [584, 229] on div "[DOMAIN_NAME]" at bounding box center [731, 227] width 532 height 10
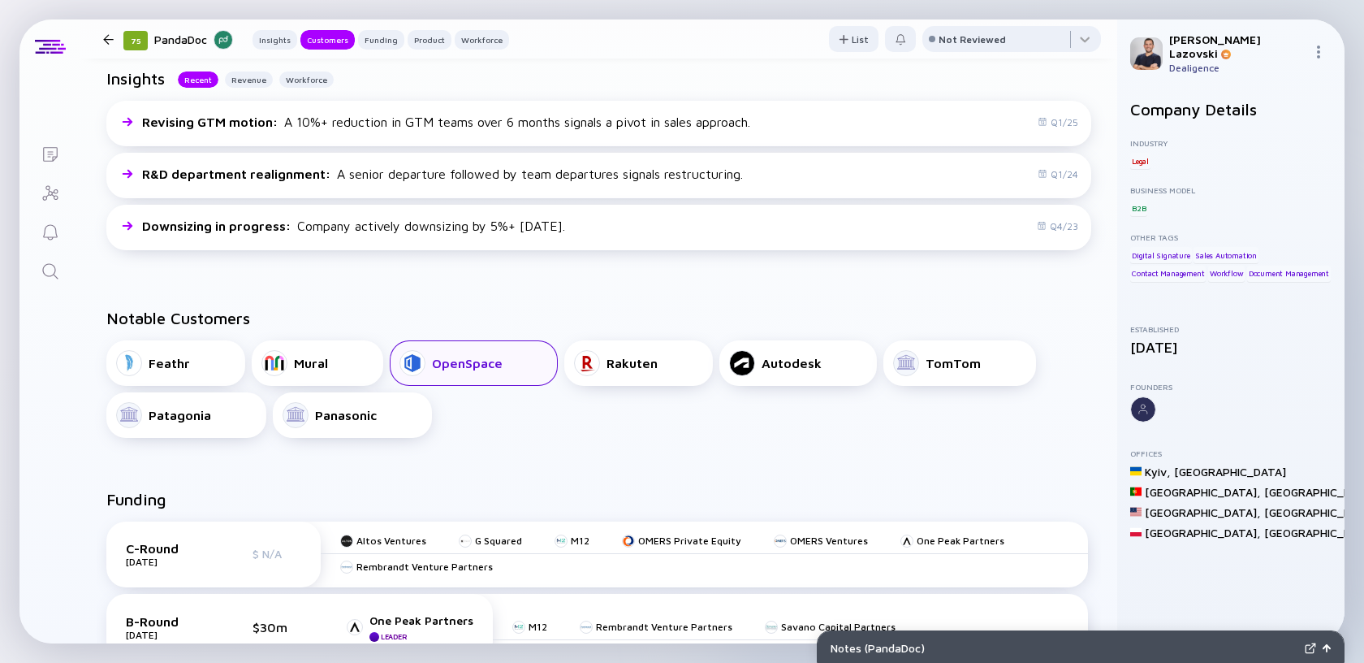
scroll to position [433, 0]
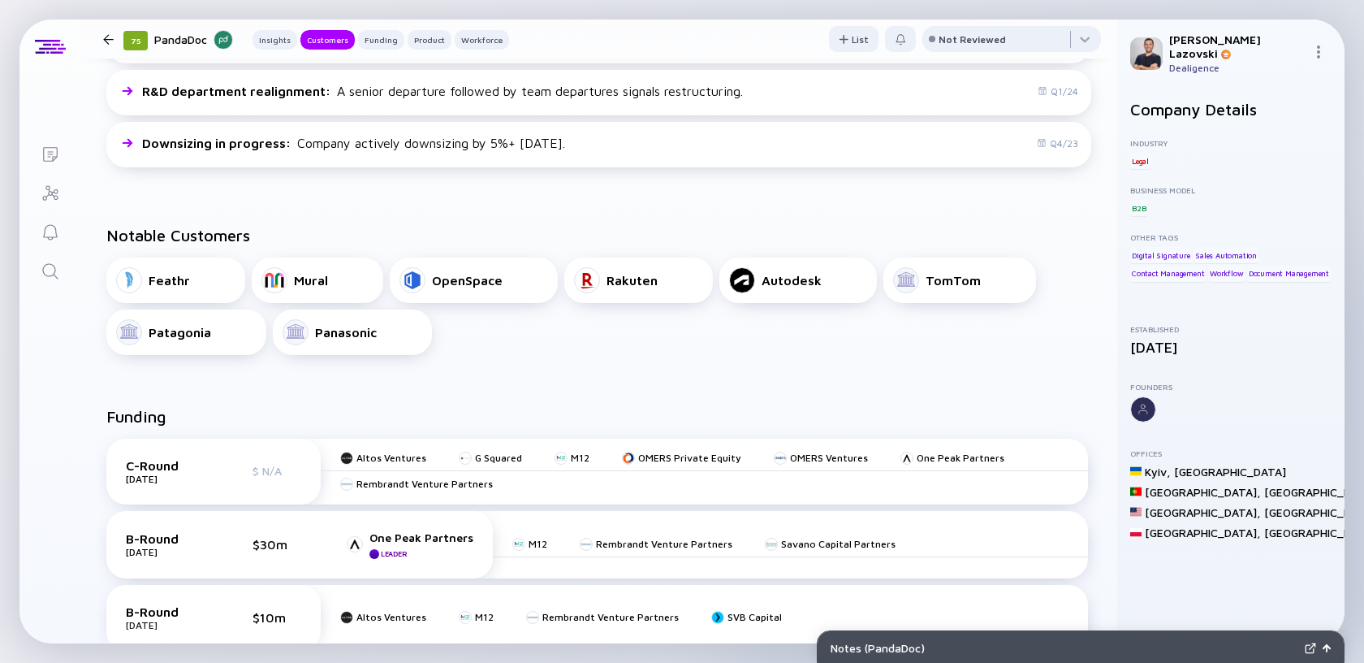
click at [748, 337] on div "Feathr Mural OpenSpace Rakuten Autodesk TomTom Patagonia Panasonic" at bounding box center [598, 305] width 985 height 97
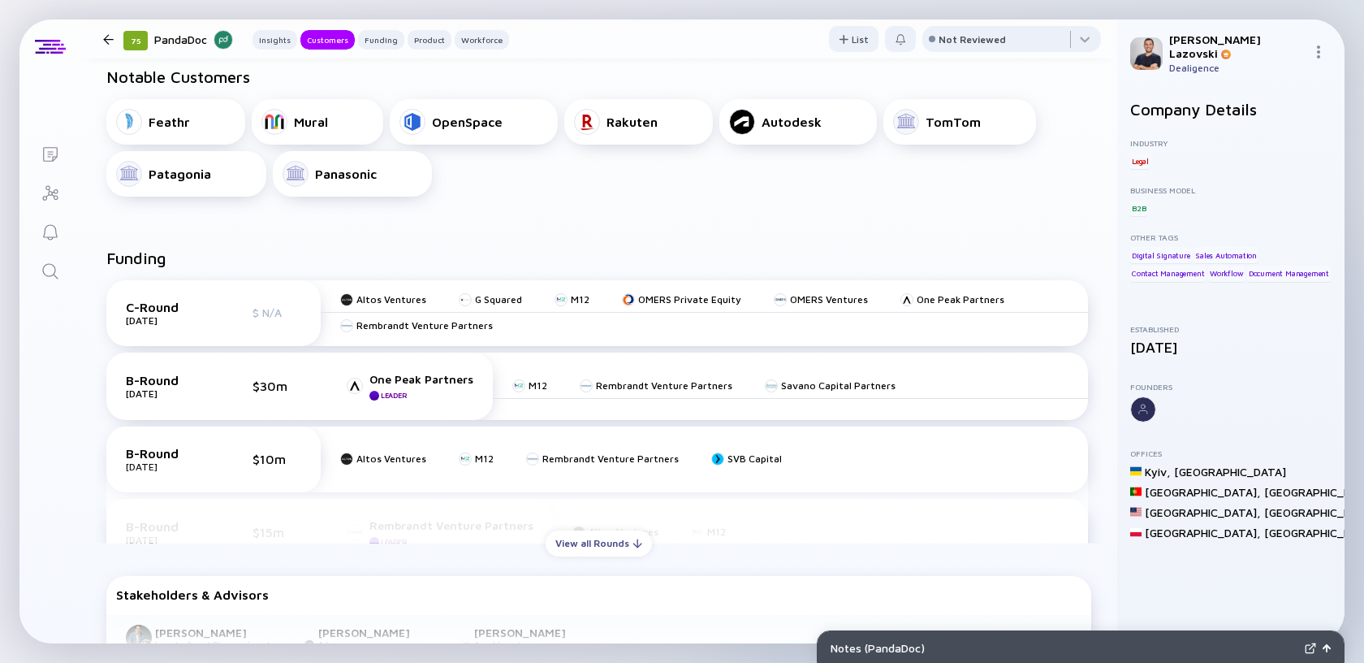
scroll to position [608, 0]
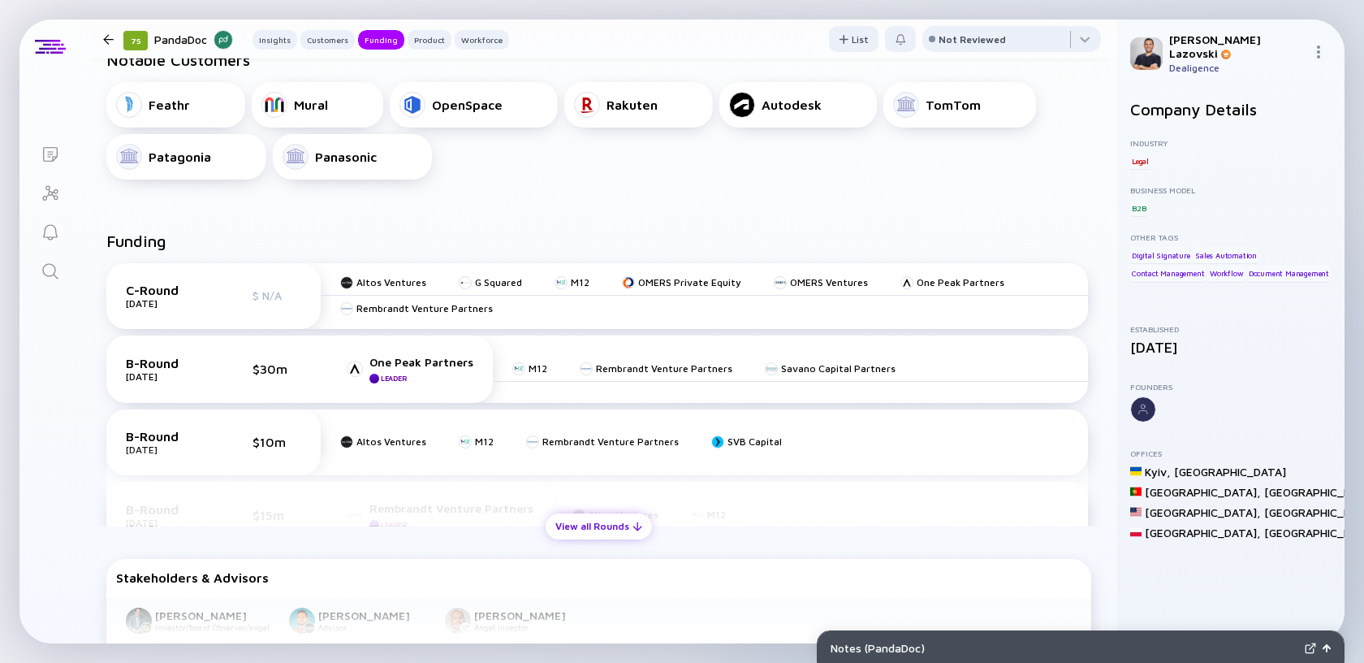
click at [591, 526] on div "View all Rounds" at bounding box center [599, 525] width 106 height 25
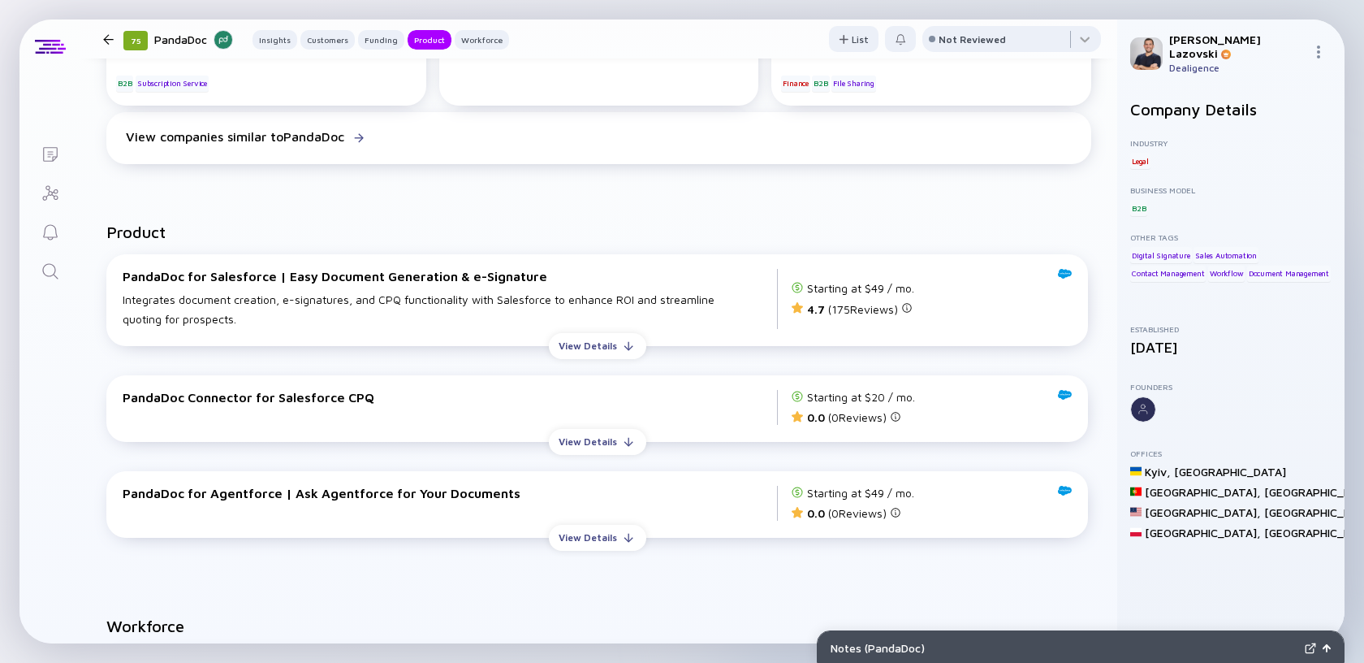
scroll to position [1908, 0]
click at [601, 343] on div "View Details" at bounding box center [588, 343] width 78 height 25
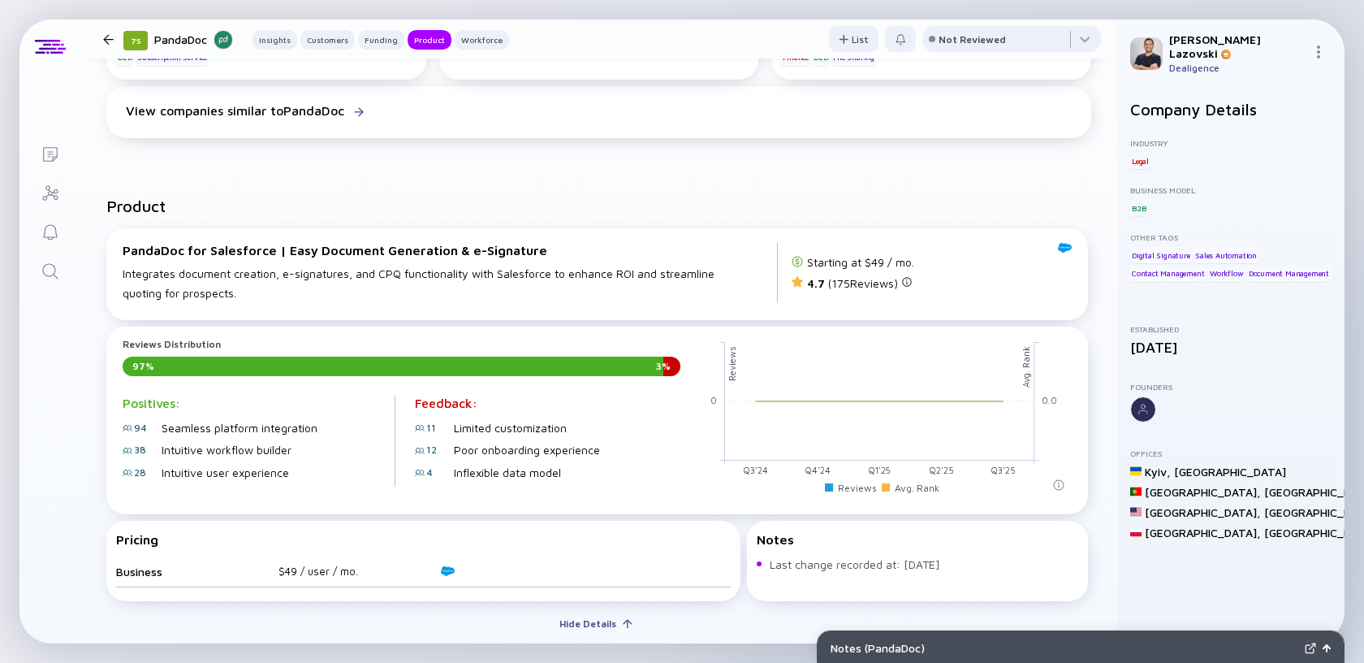
scroll to position [1980, 0]
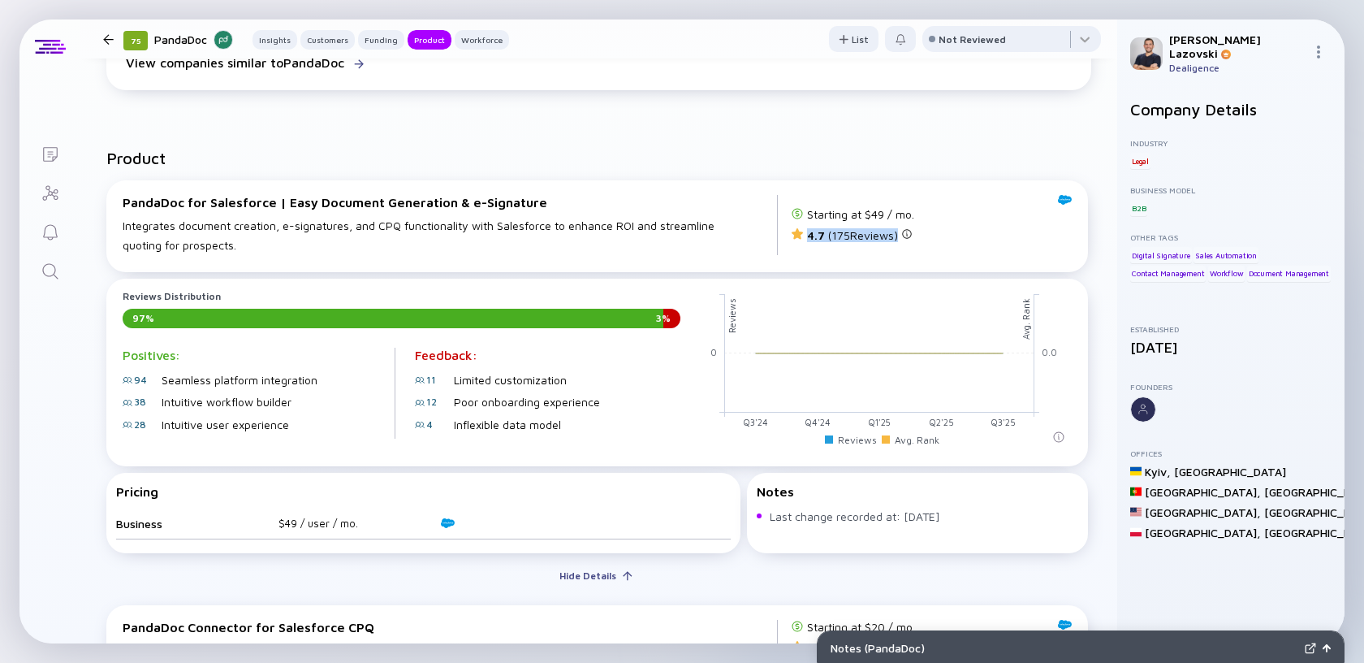
drag, startPoint x: 785, startPoint y: 235, endPoint x: 886, endPoint y: 244, distance: 101.2
click at [886, 242] on div "4.7 ( 175 Reviews)" at bounding box center [931, 234] width 281 height 15
drag, startPoint x: 810, startPoint y: 222, endPoint x: 873, endPoint y: 220, distance: 63.4
click at [873, 220] on div "Starting at $49 / mo." at bounding box center [860, 214] width 107 height 14
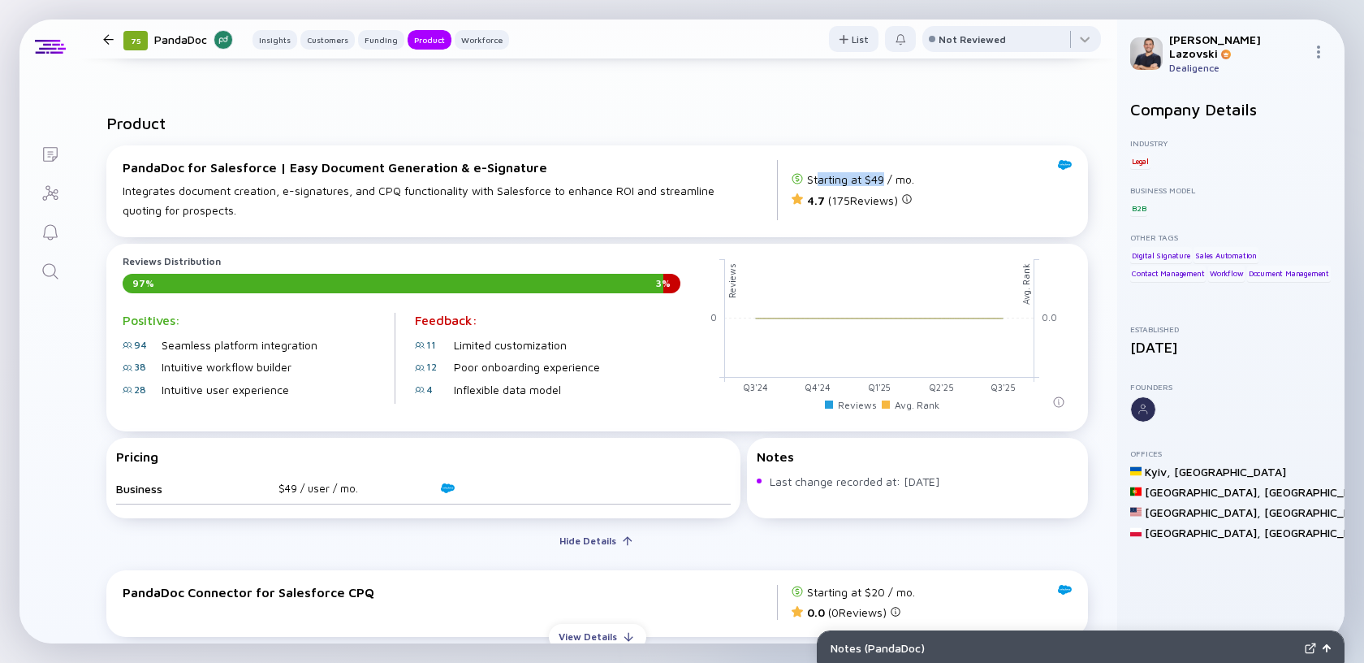
scroll to position [2052, 0]
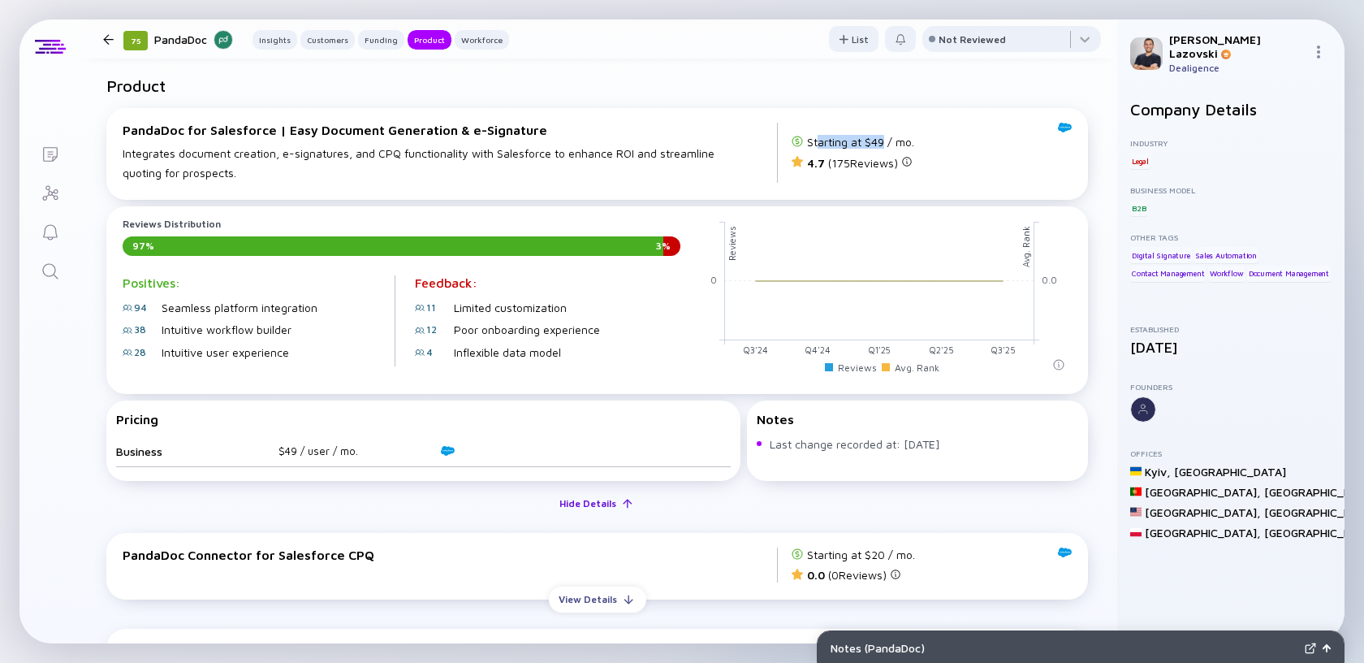
click at [583, 511] on div "Hide Details" at bounding box center [588, 503] width 76 height 25
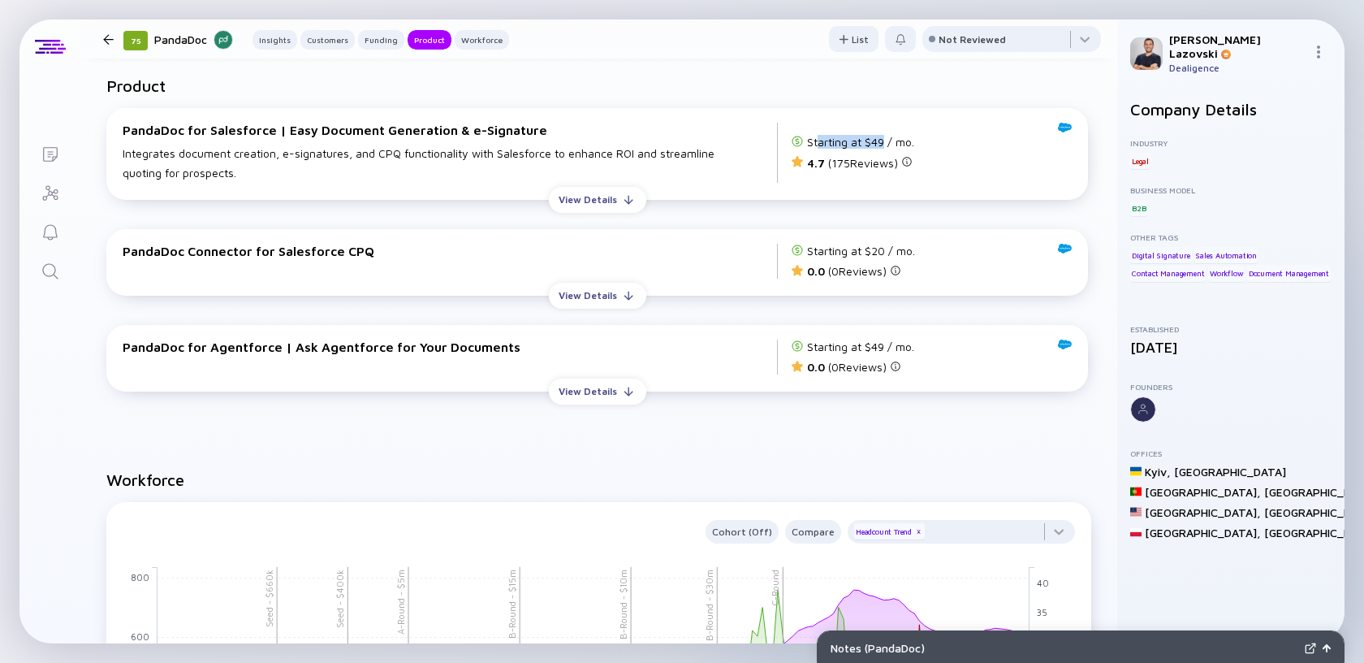
click at [45, 275] on icon "Search" at bounding box center [50, 271] width 19 height 19
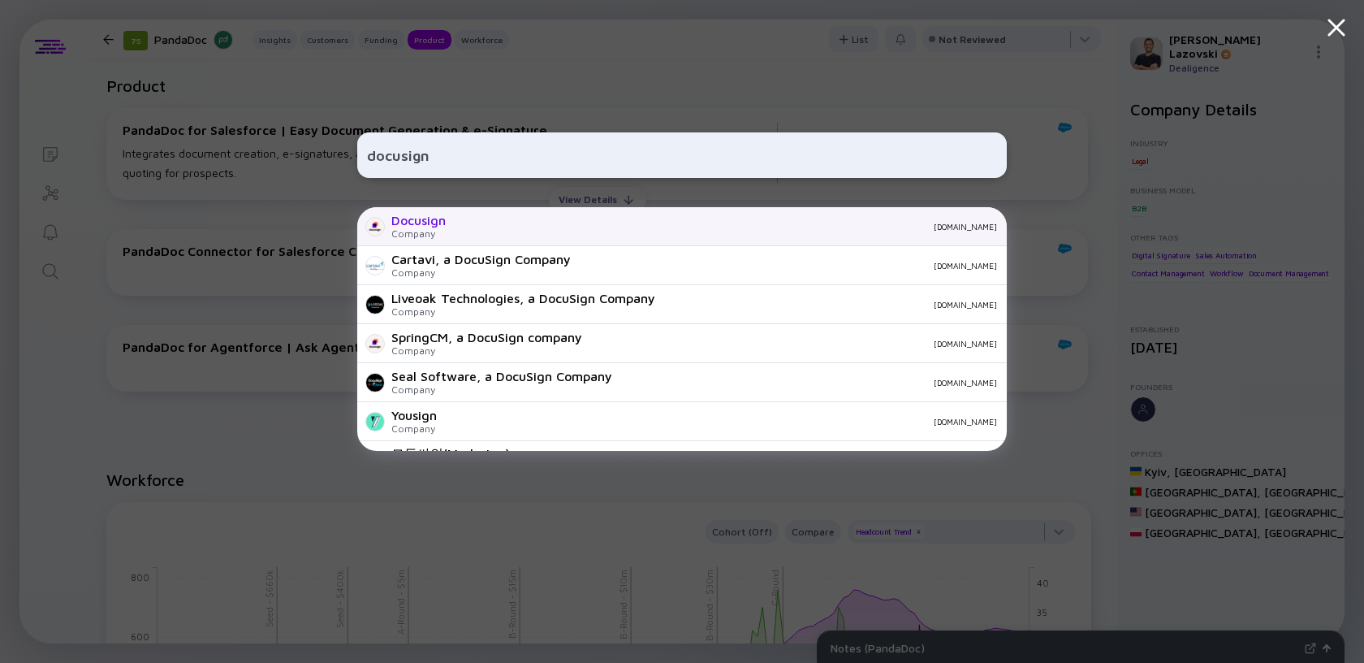
type input "docusign"
click at [546, 219] on div "Docusign Company [DOMAIN_NAME]" at bounding box center [682, 226] width 650 height 39
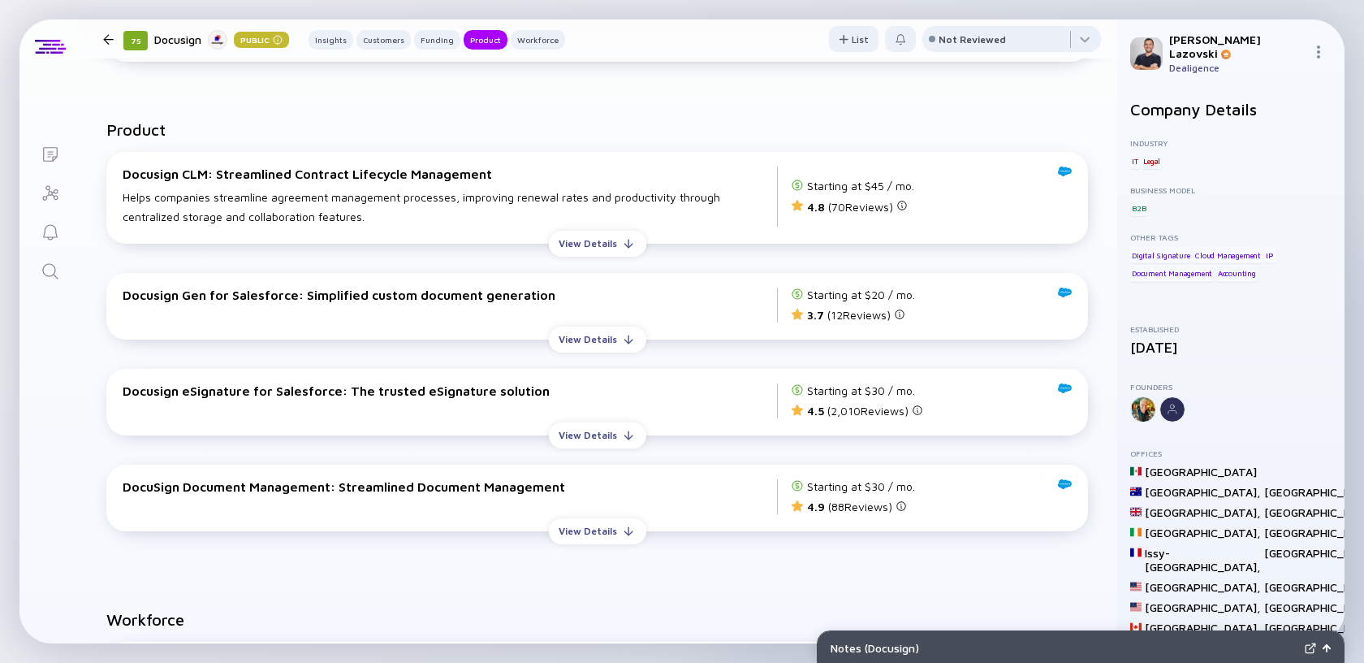
scroll to position [2812, 0]
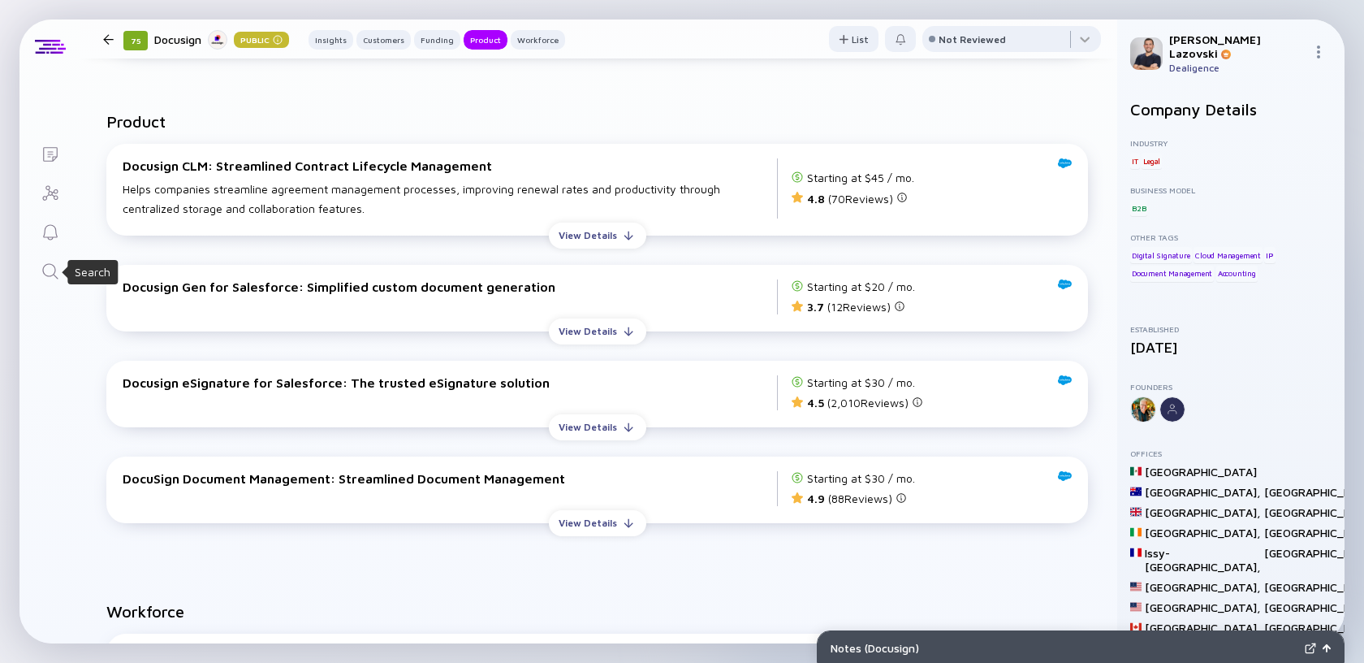
drag, startPoint x: 58, startPoint y: 262, endPoint x: 119, endPoint y: 264, distance: 61.8
click at [58, 262] on icon "Search" at bounding box center [50, 271] width 19 height 19
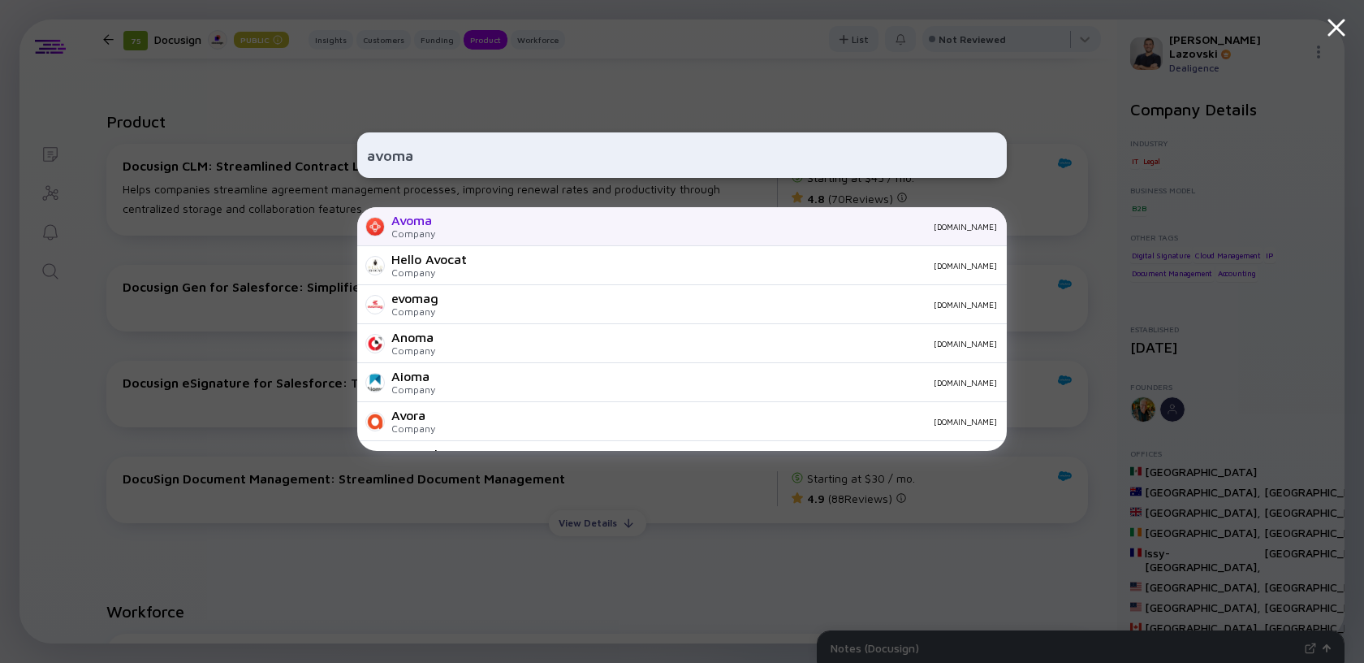
type input "avoma"
click at [513, 236] on div "Avoma Company [DOMAIN_NAME]" at bounding box center [682, 226] width 650 height 39
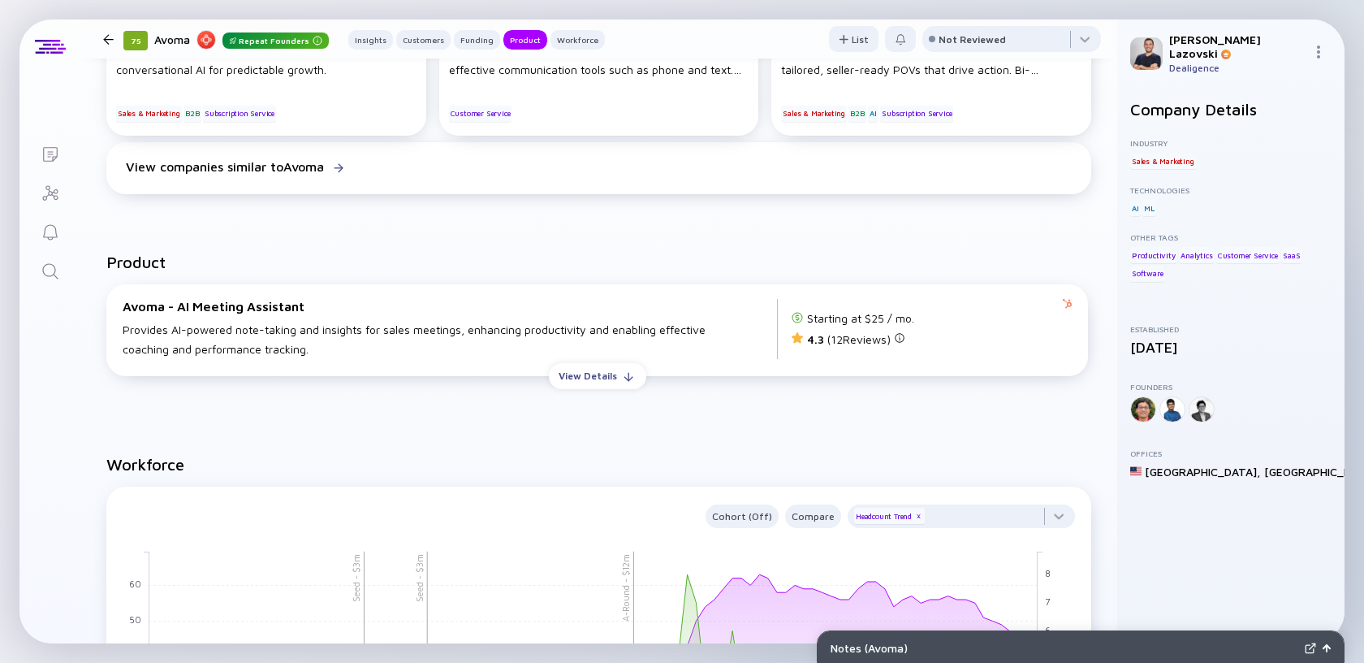
scroll to position [1377, 0]
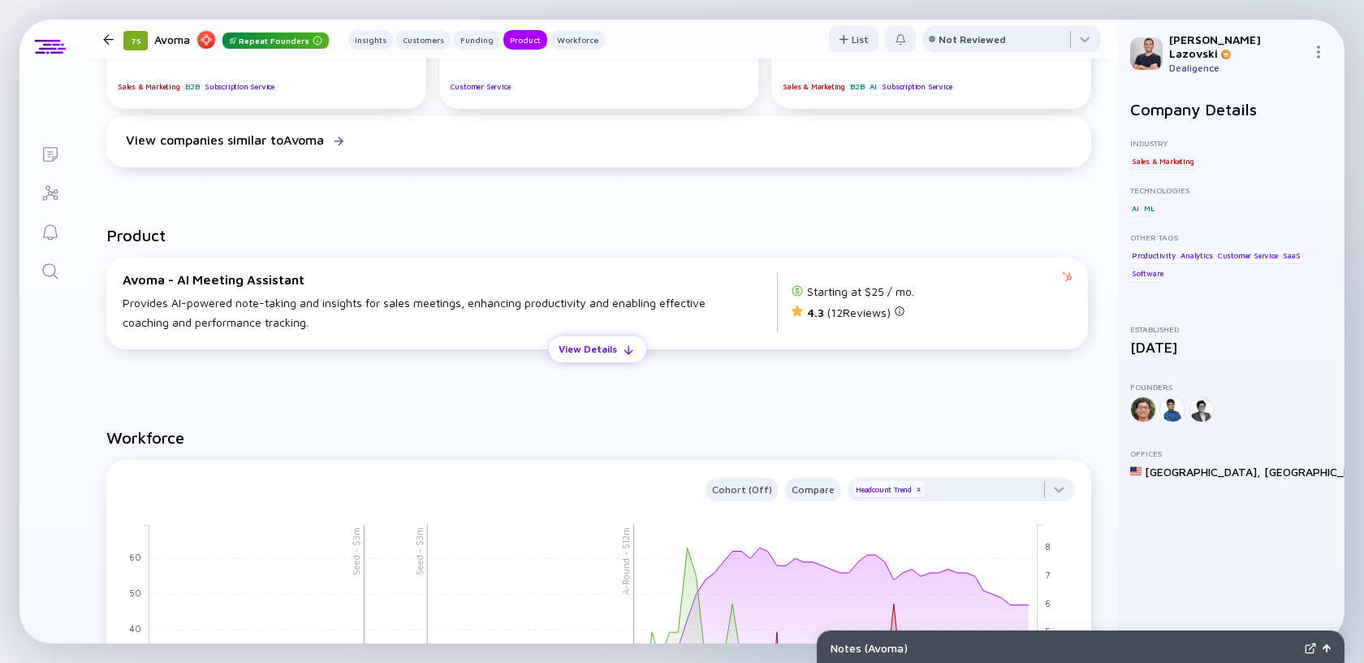
click at [616, 361] on div "View Details" at bounding box center [588, 348] width 78 height 25
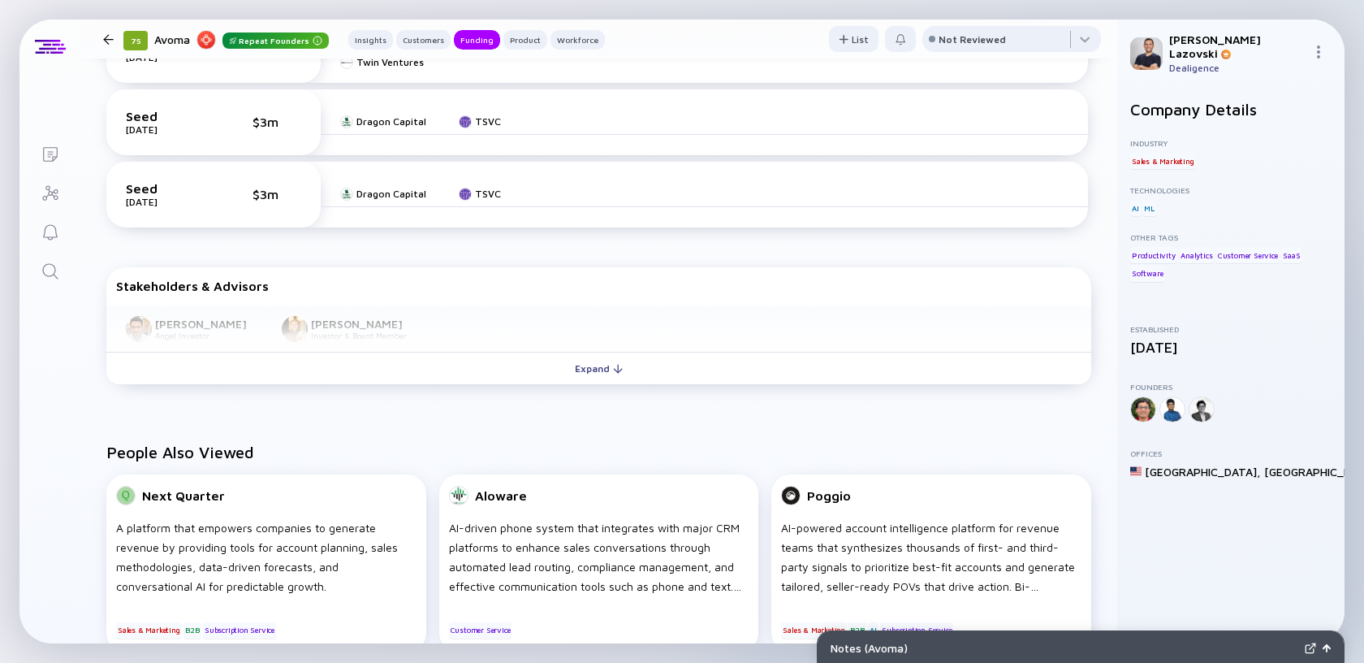
scroll to position [824, 0]
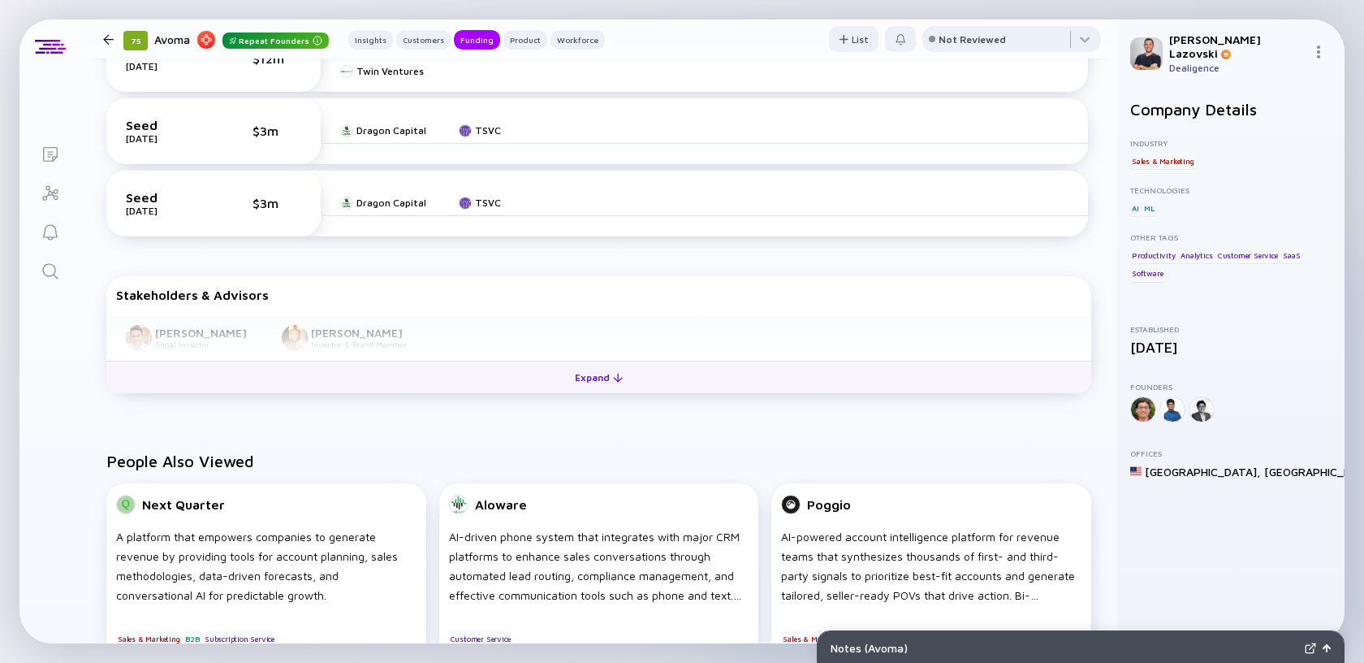
click at [651, 390] on button "Expand" at bounding box center [598, 377] width 985 height 32
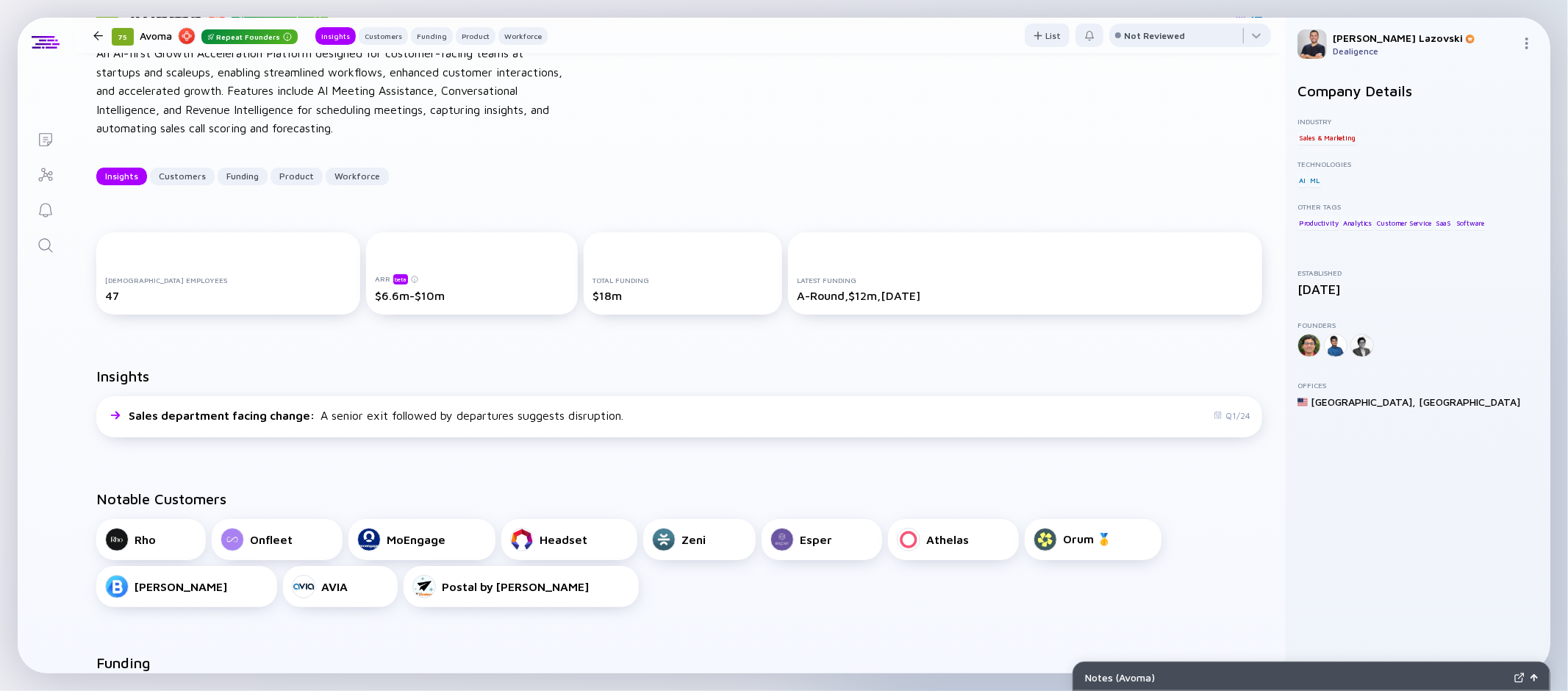
scroll to position [87, 0]
